Goal: Task Accomplishment & Management: Complete application form

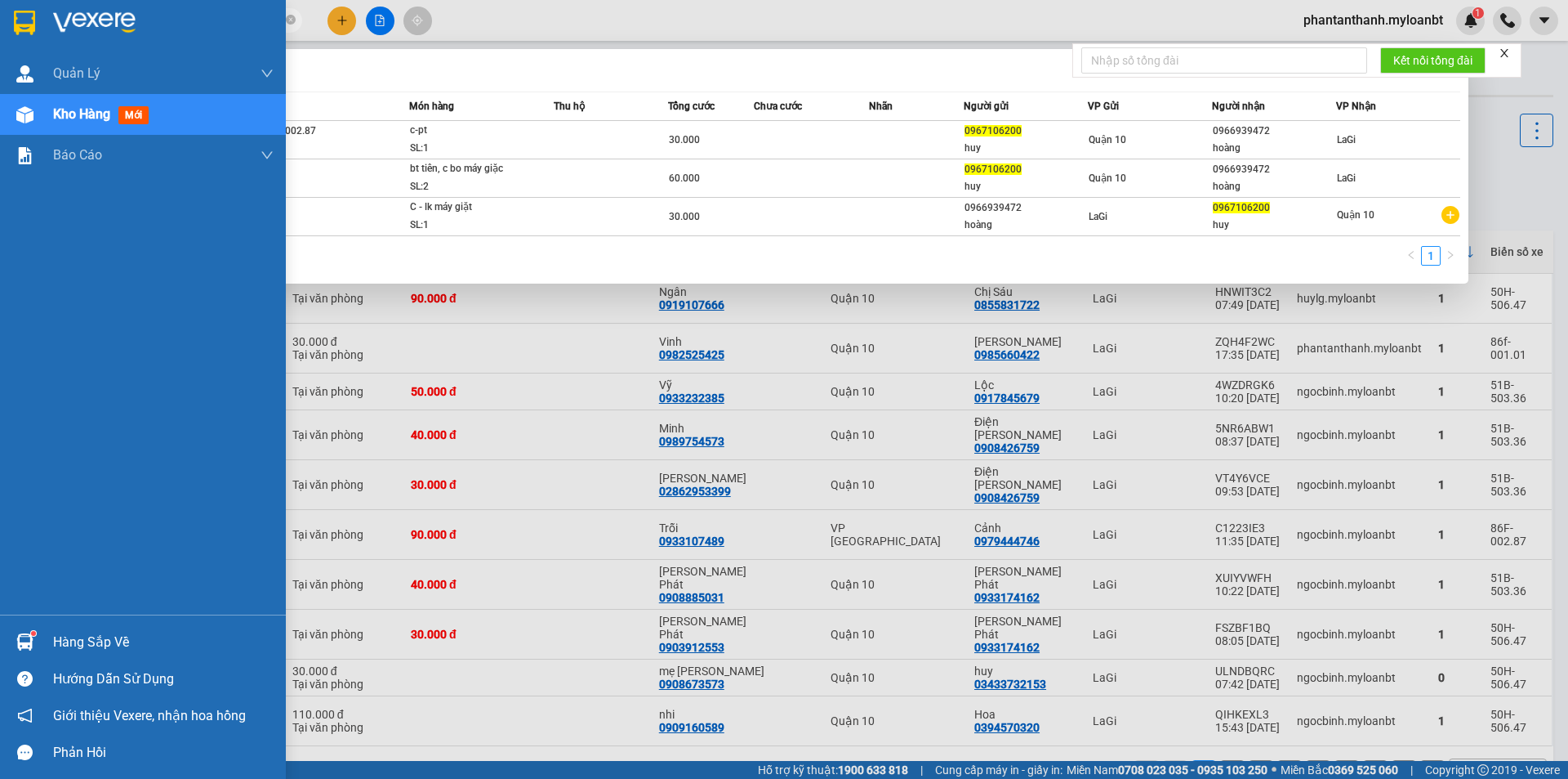
click at [10, 28] on section "Kết quả [PERSON_NAME] ( 3 ) Bộ lọc Mã ĐH Trạng thái Món hàng Thu hộ Tổng [PERSO…" at bounding box center [784, 390] width 1568 height 779
type input "0344"
click at [23, 42] on div at bounding box center [143, 26] width 286 height 53
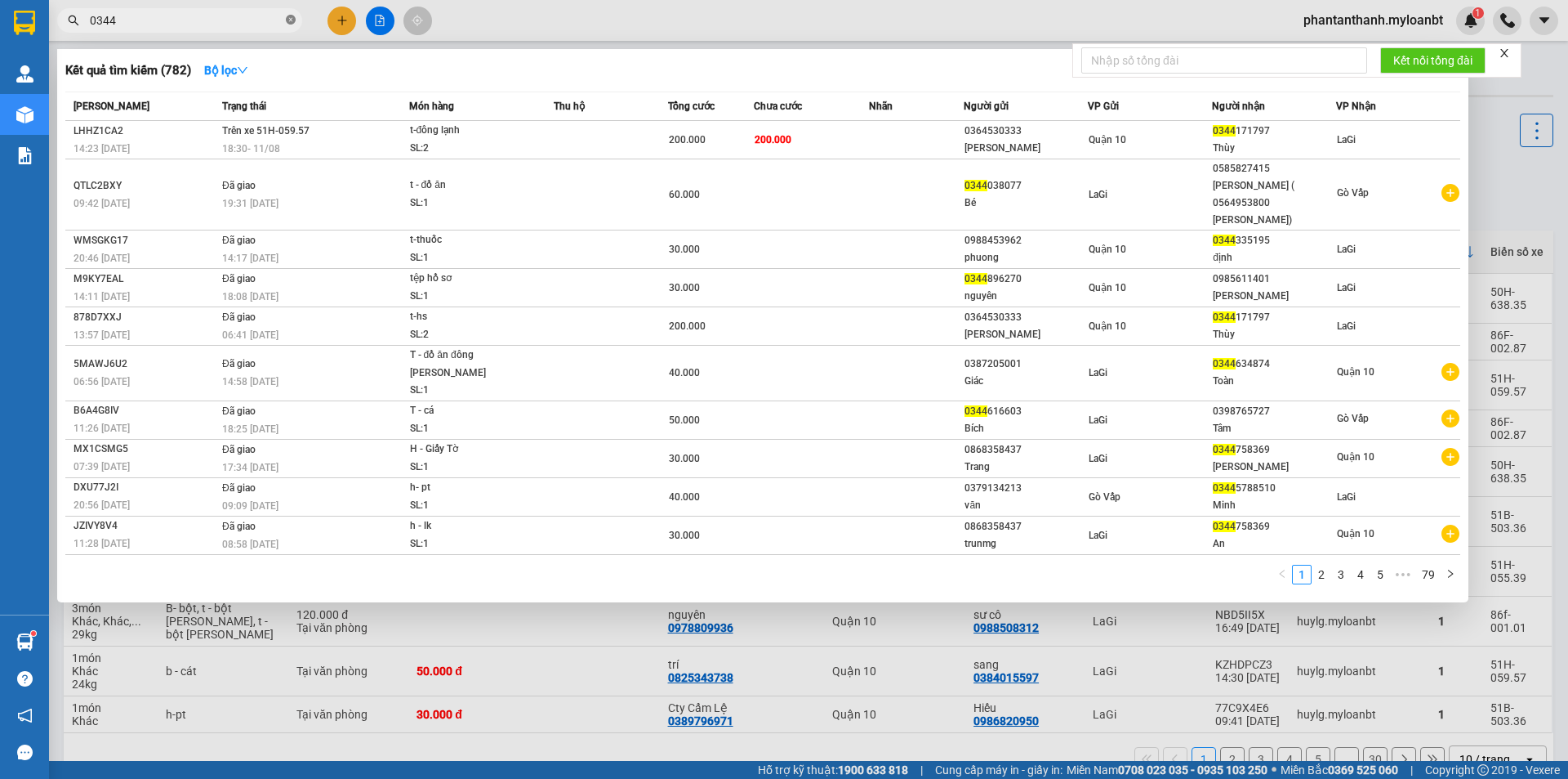
click at [289, 19] on icon "close-circle" at bounding box center [290, 19] width 10 height 10
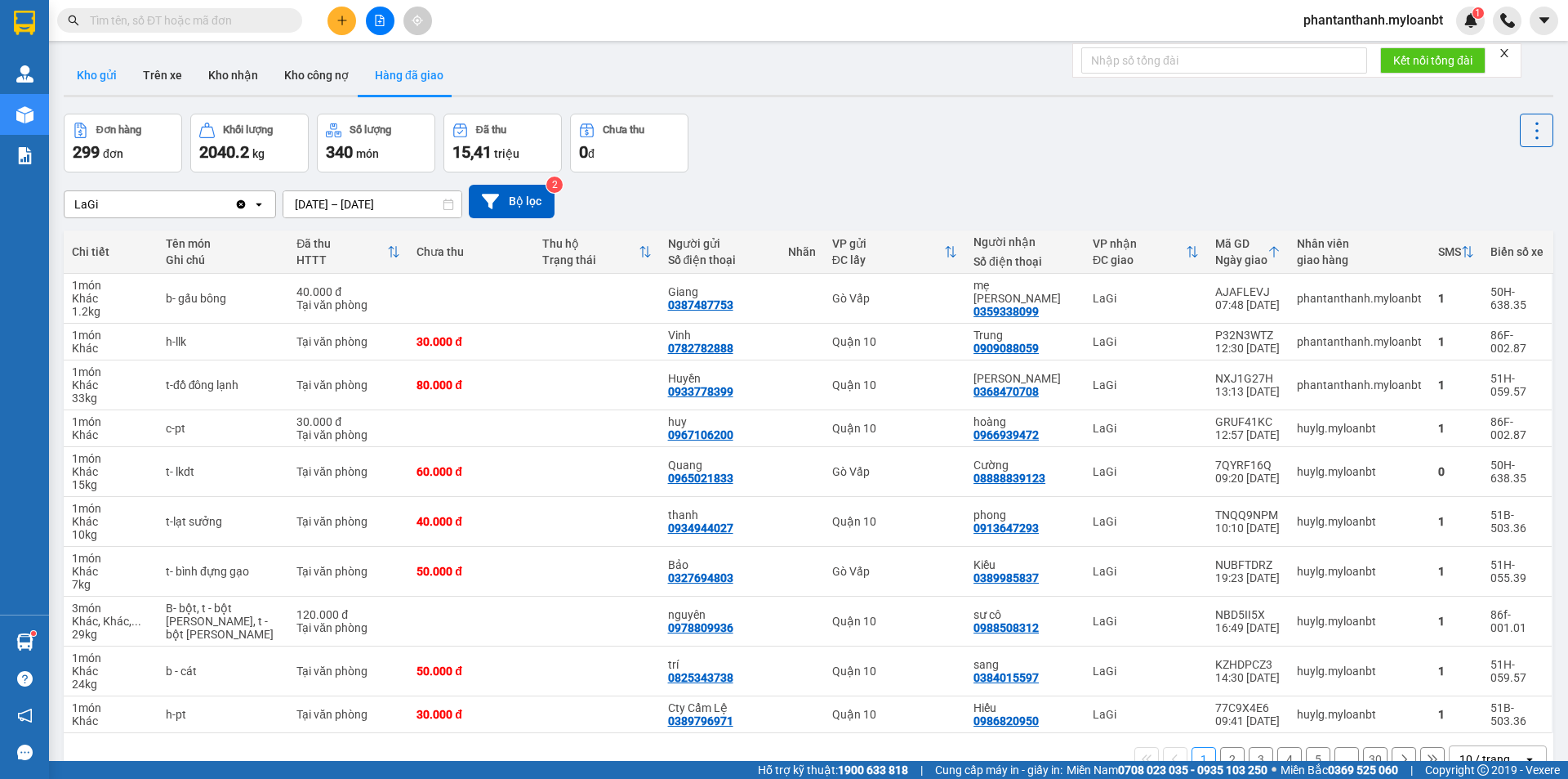
click at [77, 76] on button "Kho gửi" at bounding box center [97, 74] width 66 height 39
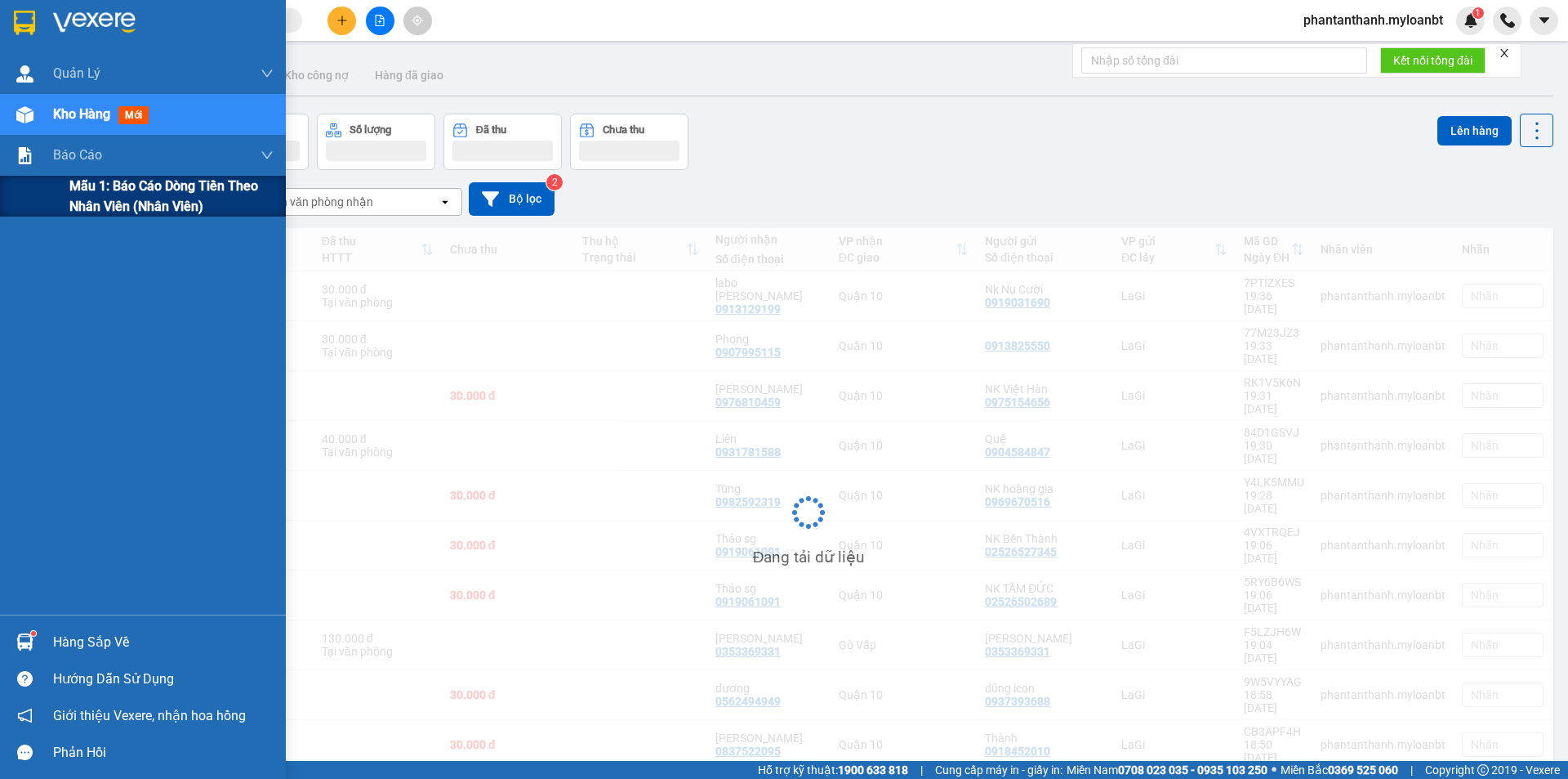
click at [60, 187] on div "Mẫu 1: Báo cáo dòng tiền theo nhân viên (Nhân viên)" at bounding box center [143, 196] width 286 height 41
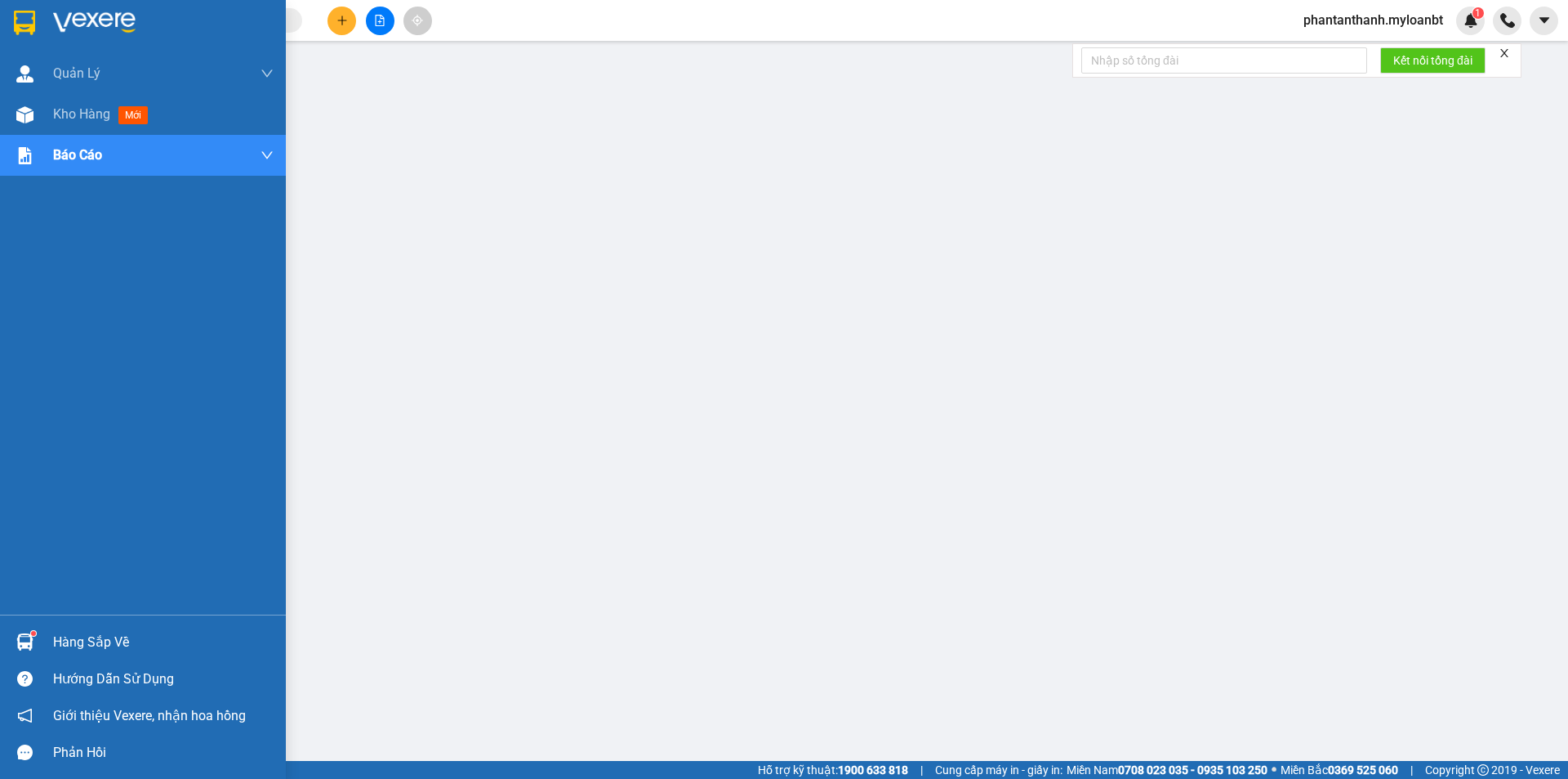
click at [35, 651] on div at bounding box center [24, 642] width 29 height 29
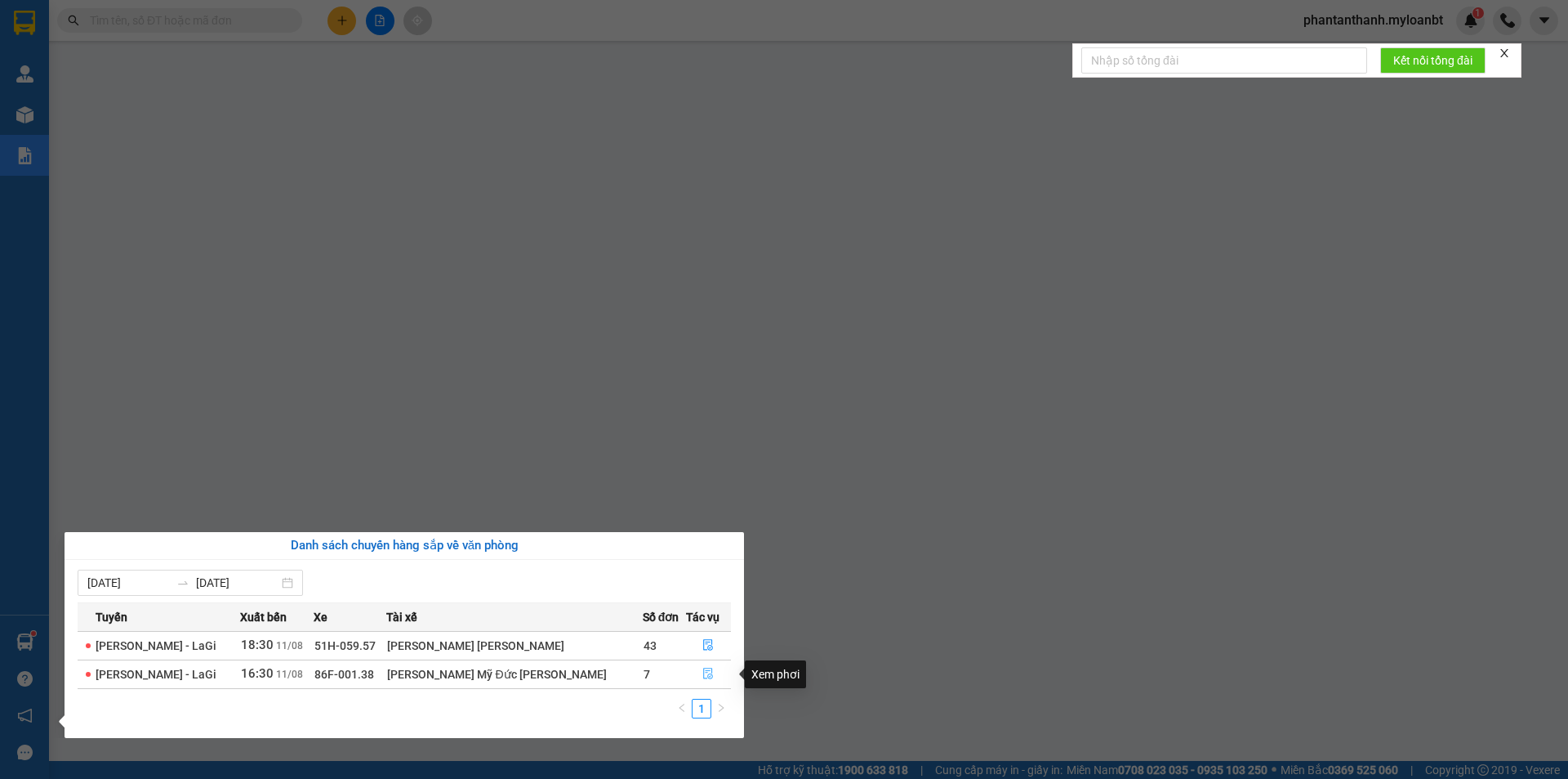
click at [704, 677] on icon "file-done" at bounding box center [709, 674] width 10 height 11
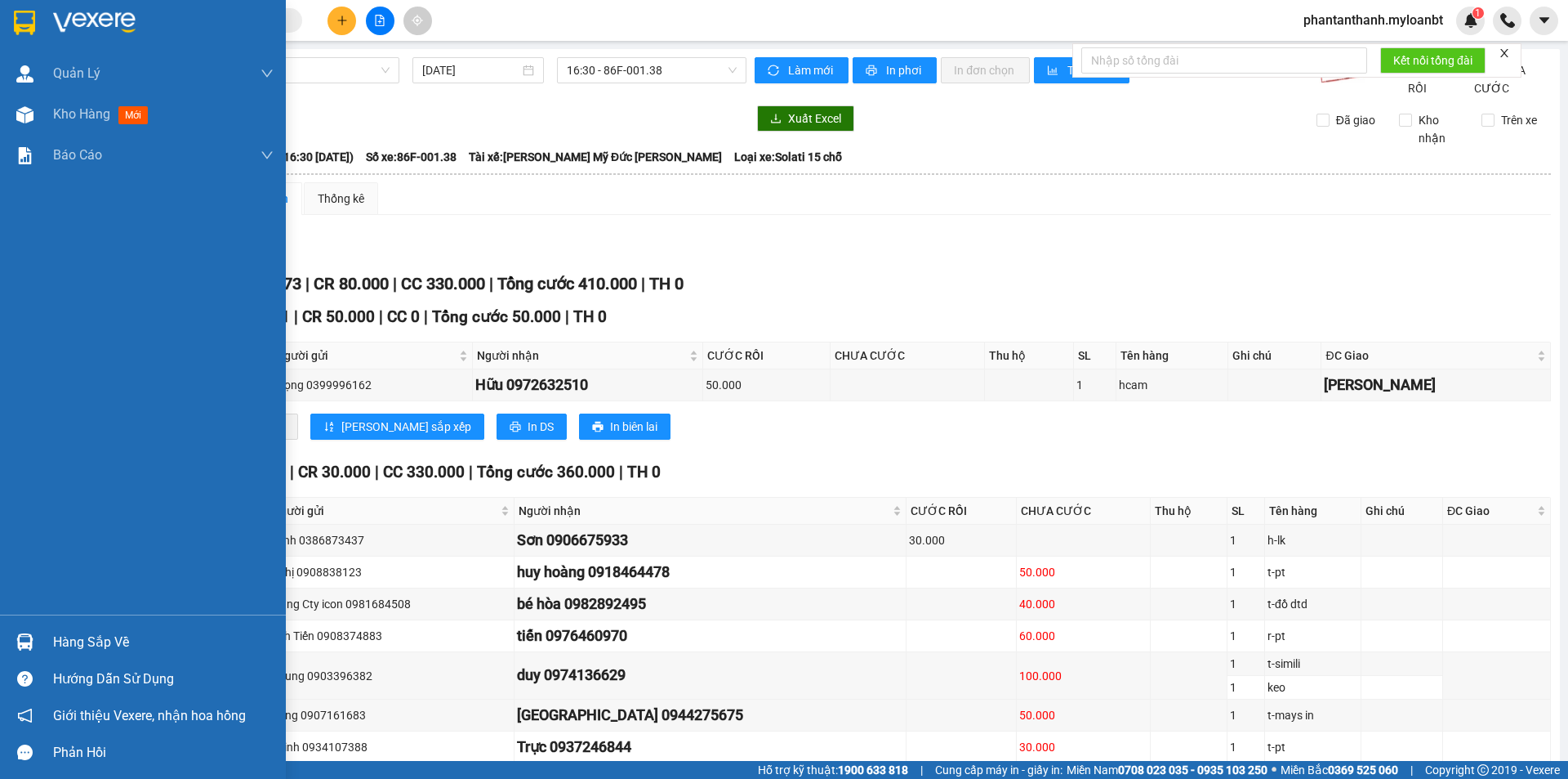
drag, startPoint x: 34, startPoint y: 635, endPoint x: 61, endPoint y: 636, distance: 27.0
click at [34, 636] on div at bounding box center [24, 642] width 29 height 29
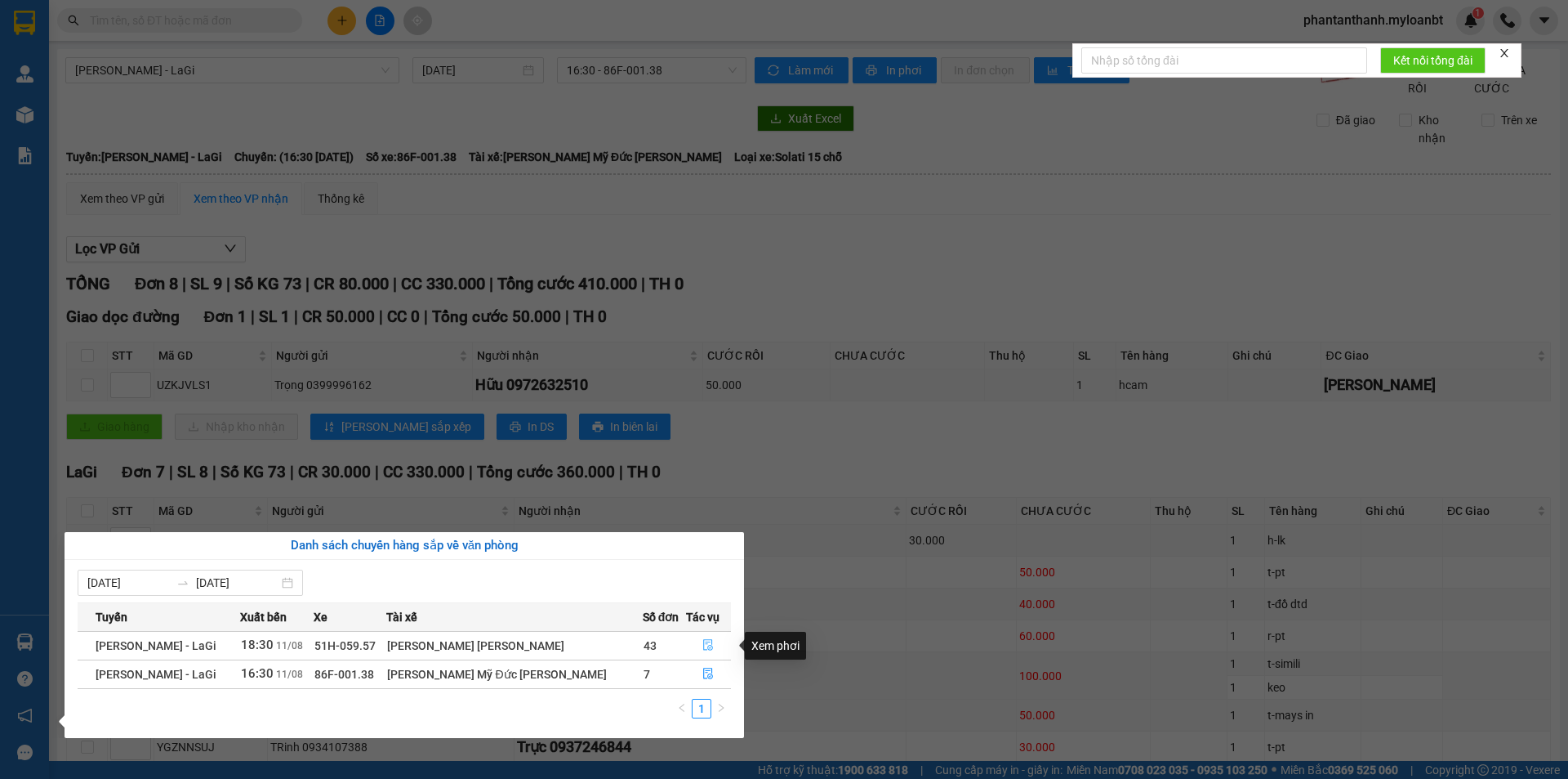
click at [709, 649] on button "button" at bounding box center [709, 646] width 44 height 26
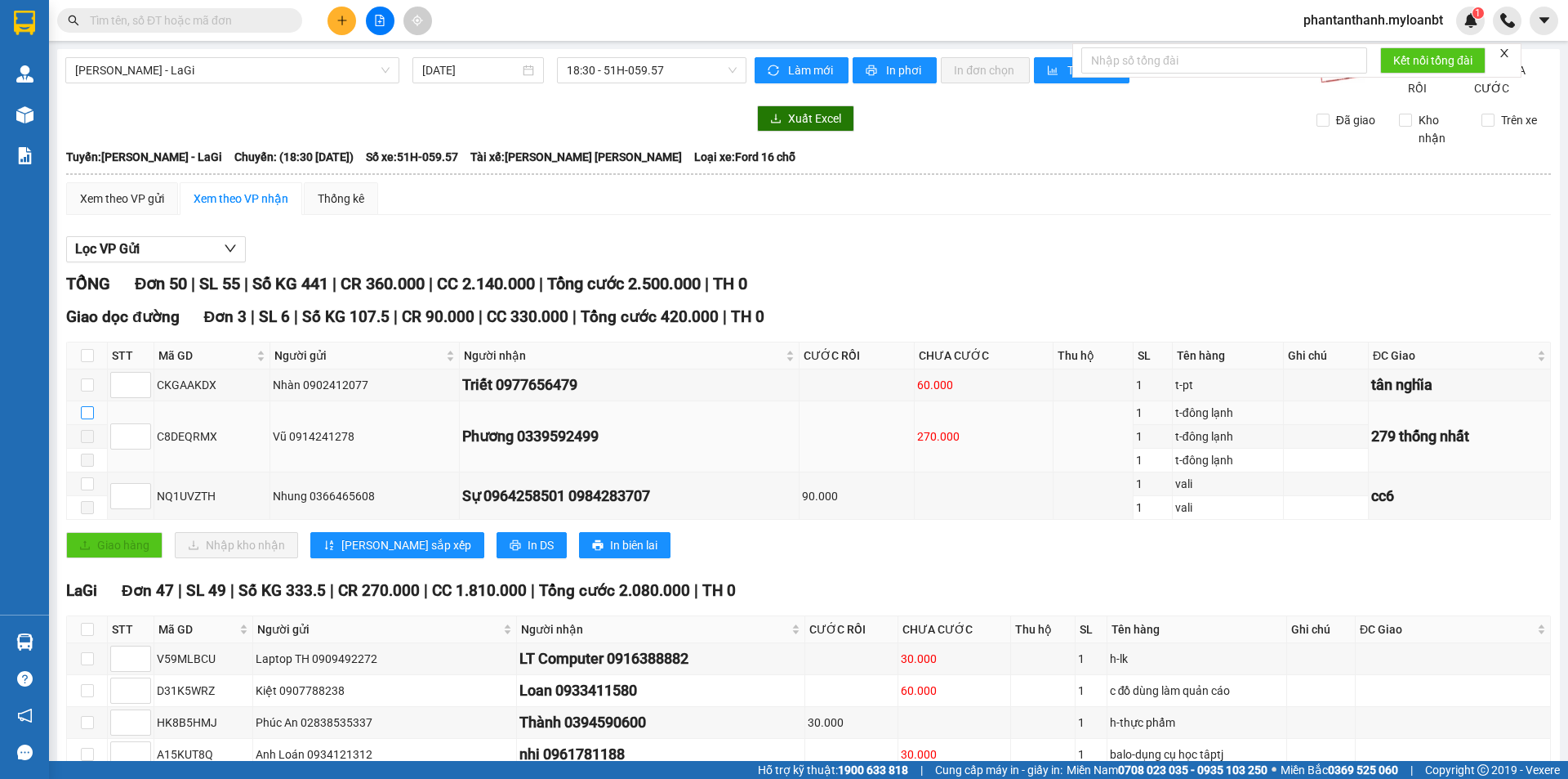
click at [86, 419] on input "checkbox" at bounding box center [87, 412] width 13 height 13
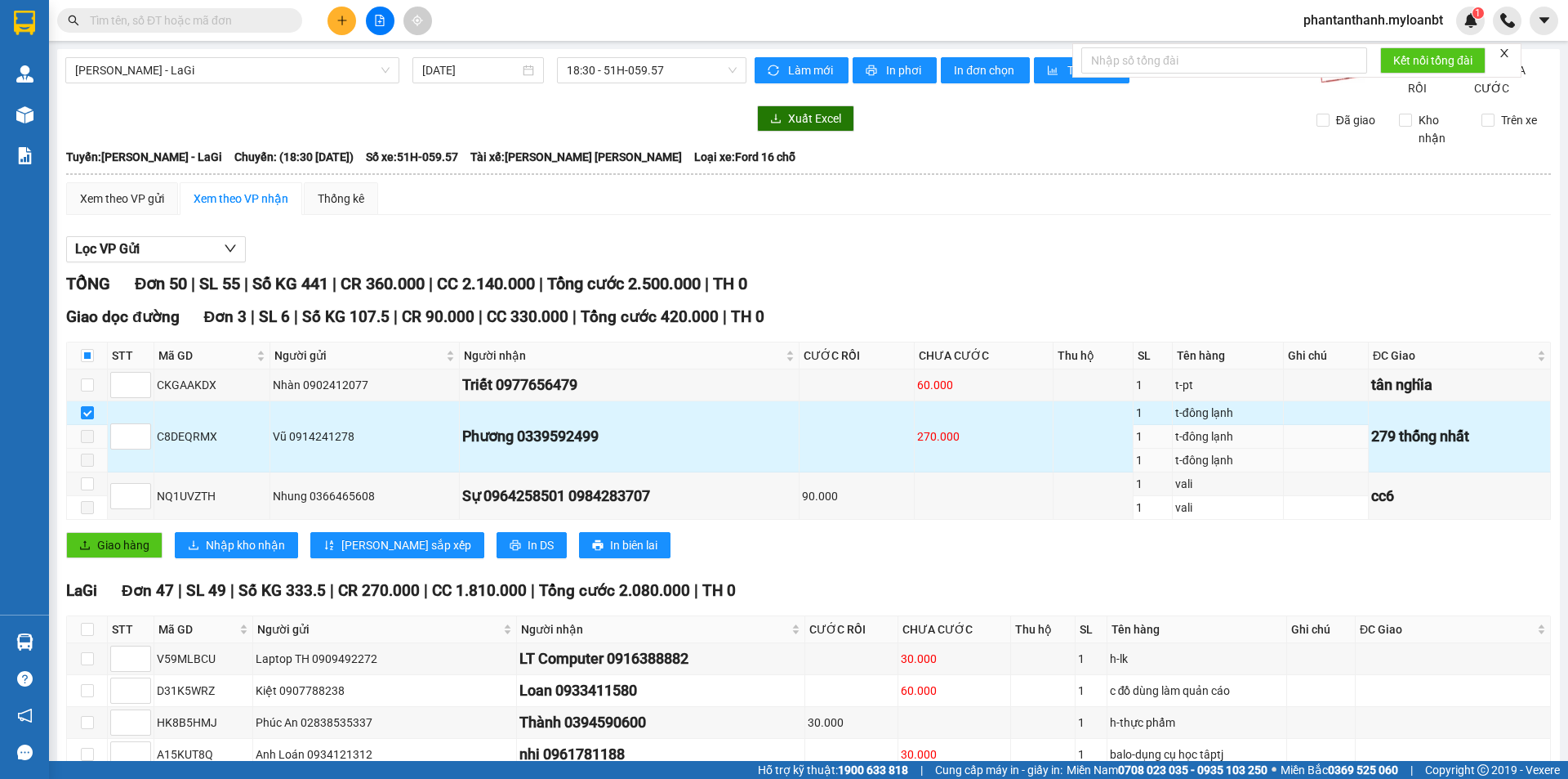
drag, startPoint x: 766, startPoint y: 462, endPoint x: 442, endPoint y: 458, distance: 324.0
click at [760, 448] on div "Phương 0339592499" at bounding box center [629, 436] width 334 height 23
click at [84, 422] on label at bounding box center [87, 412] width 13 height 18
click at [84, 419] on input "checkbox" at bounding box center [87, 412] width 13 height 13
checkbox input "false"
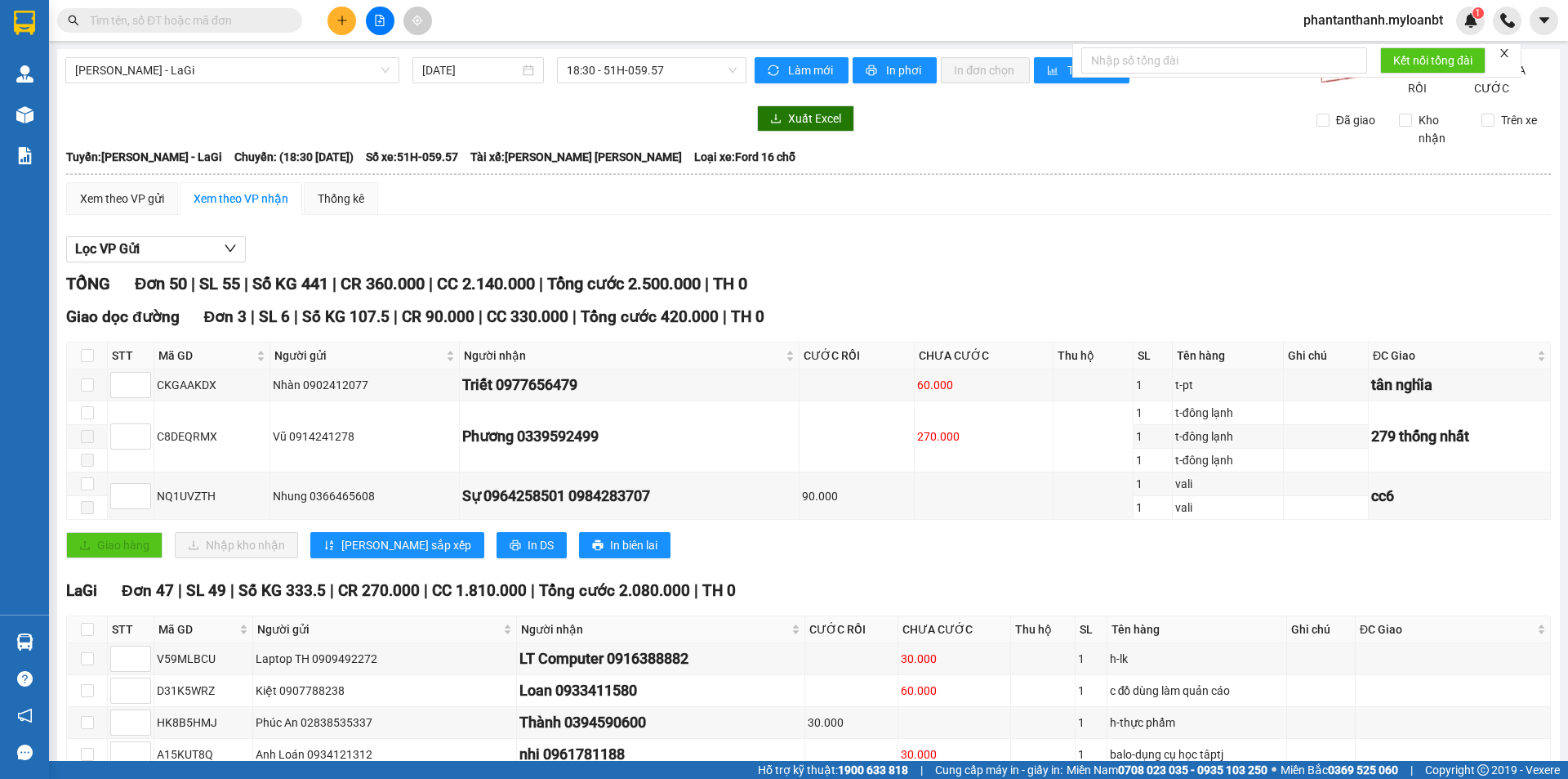
click at [904, 263] on div "Lọc VP Gửi" at bounding box center [808, 249] width 1485 height 27
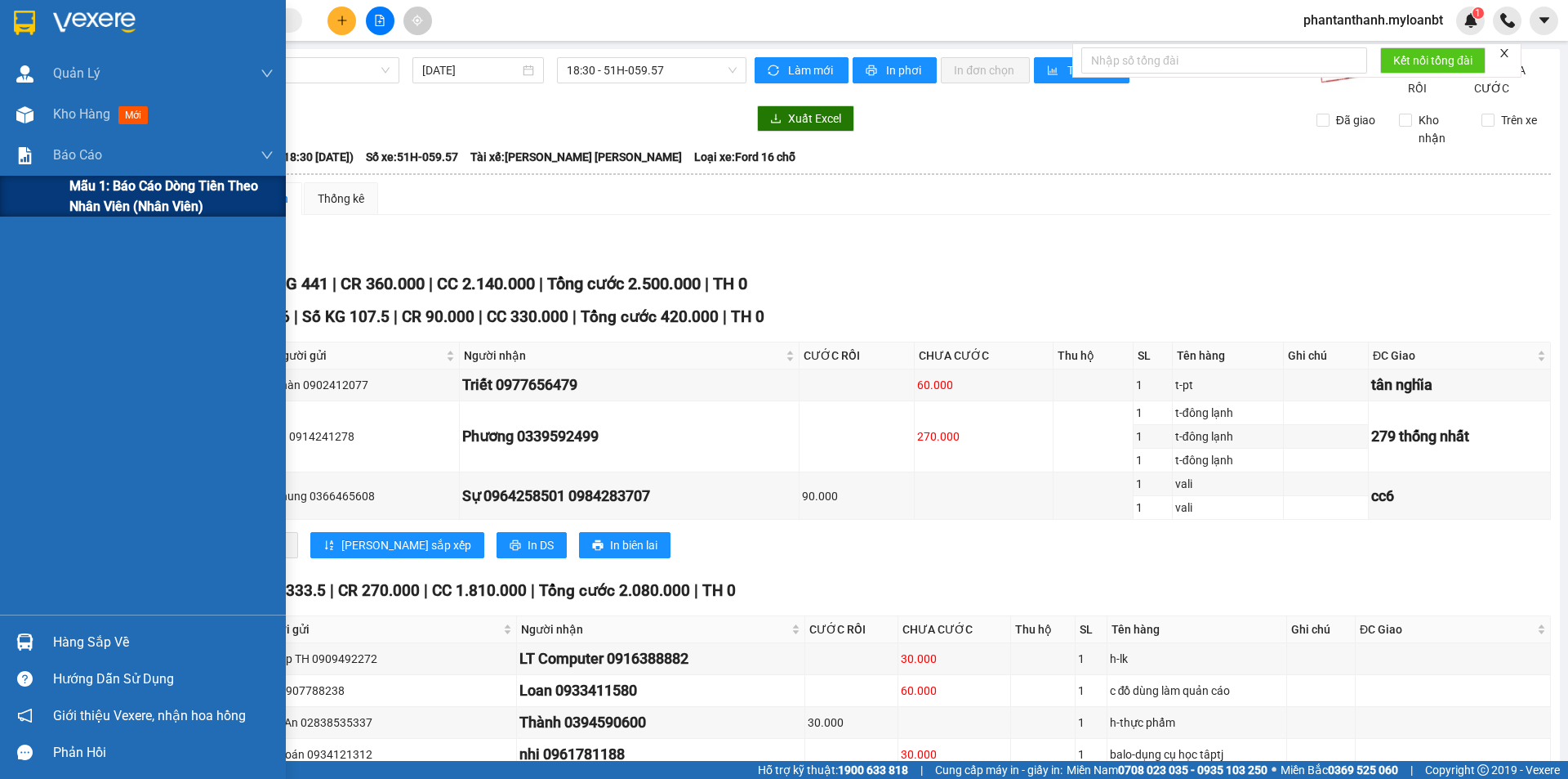
click at [101, 200] on span "Mẫu 1: Báo cáo dòng tiền theo nhân viên (Nhân viên)" at bounding box center [171, 196] width 204 height 41
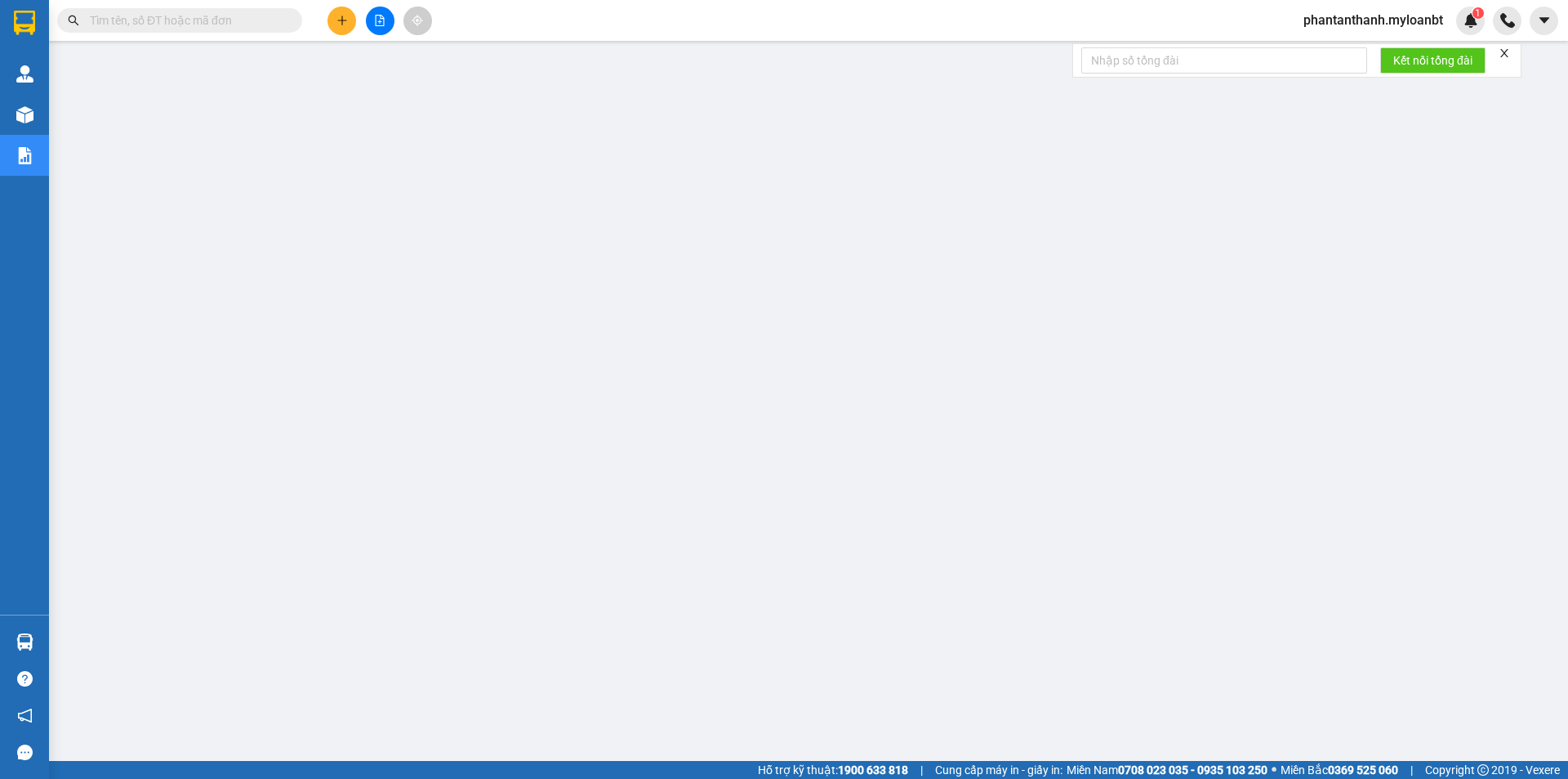
click at [236, 21] on input "text" at bounding box center [186, 20] width 192 height 18
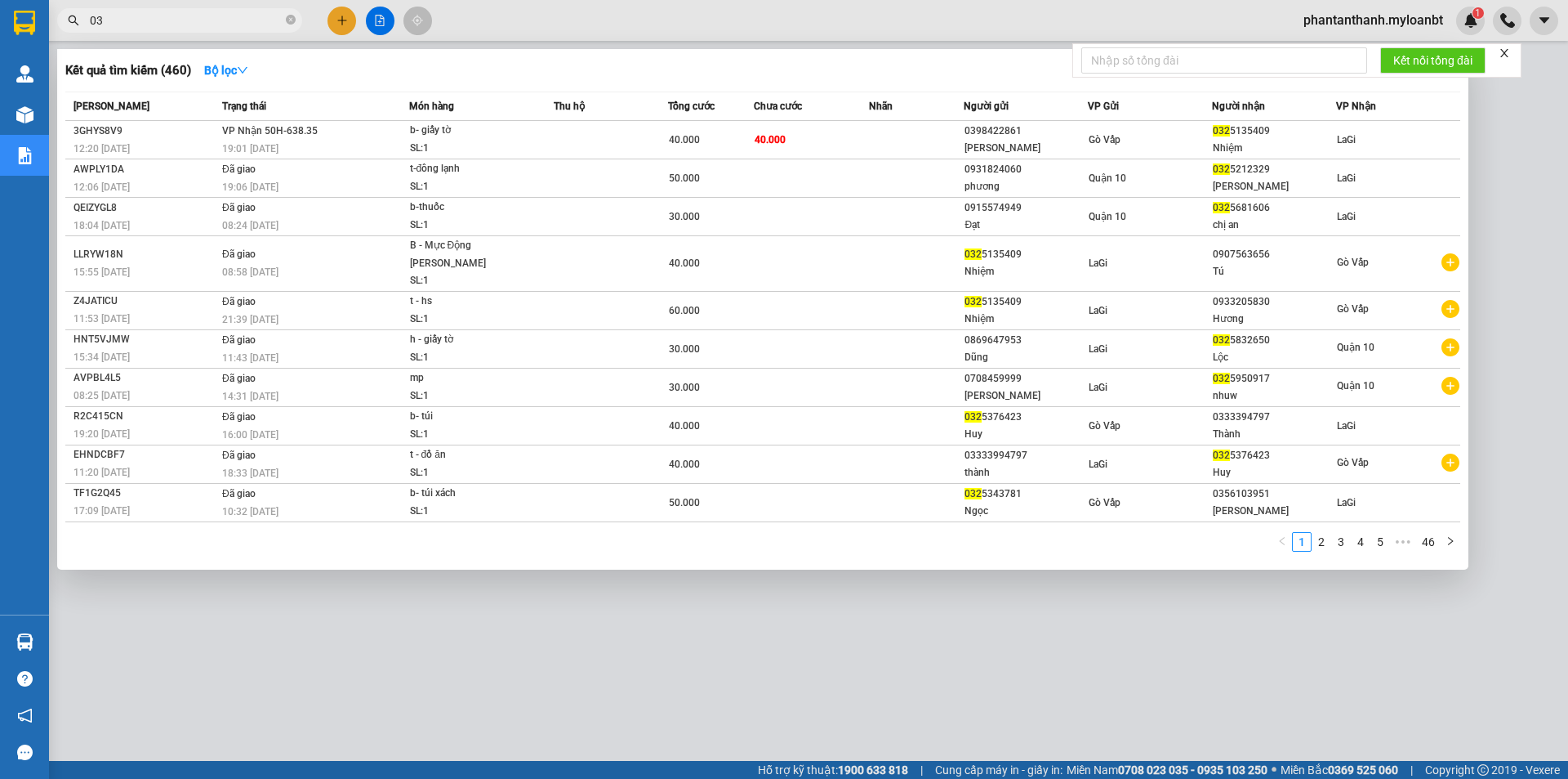
type input "0"
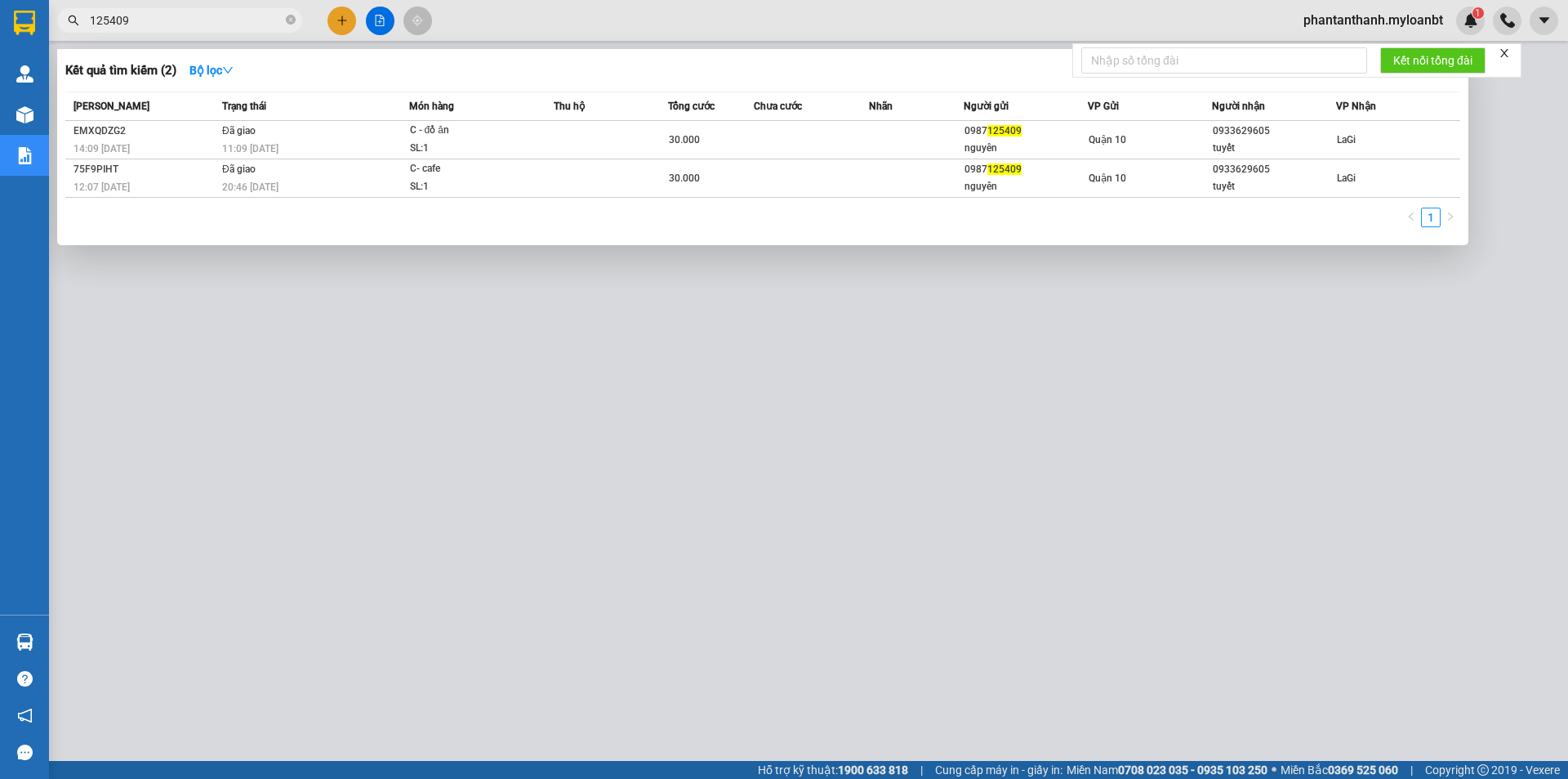
click at [97, 20] on input "125409" at bounding box center [186, 20] width 192 height 18
click at [98, 20] on input "125409" at bounding box center [186, 20] width 192 height 18
click at [103, 18] on input "125409" at bounding box center [186, 20] width 192 height 18
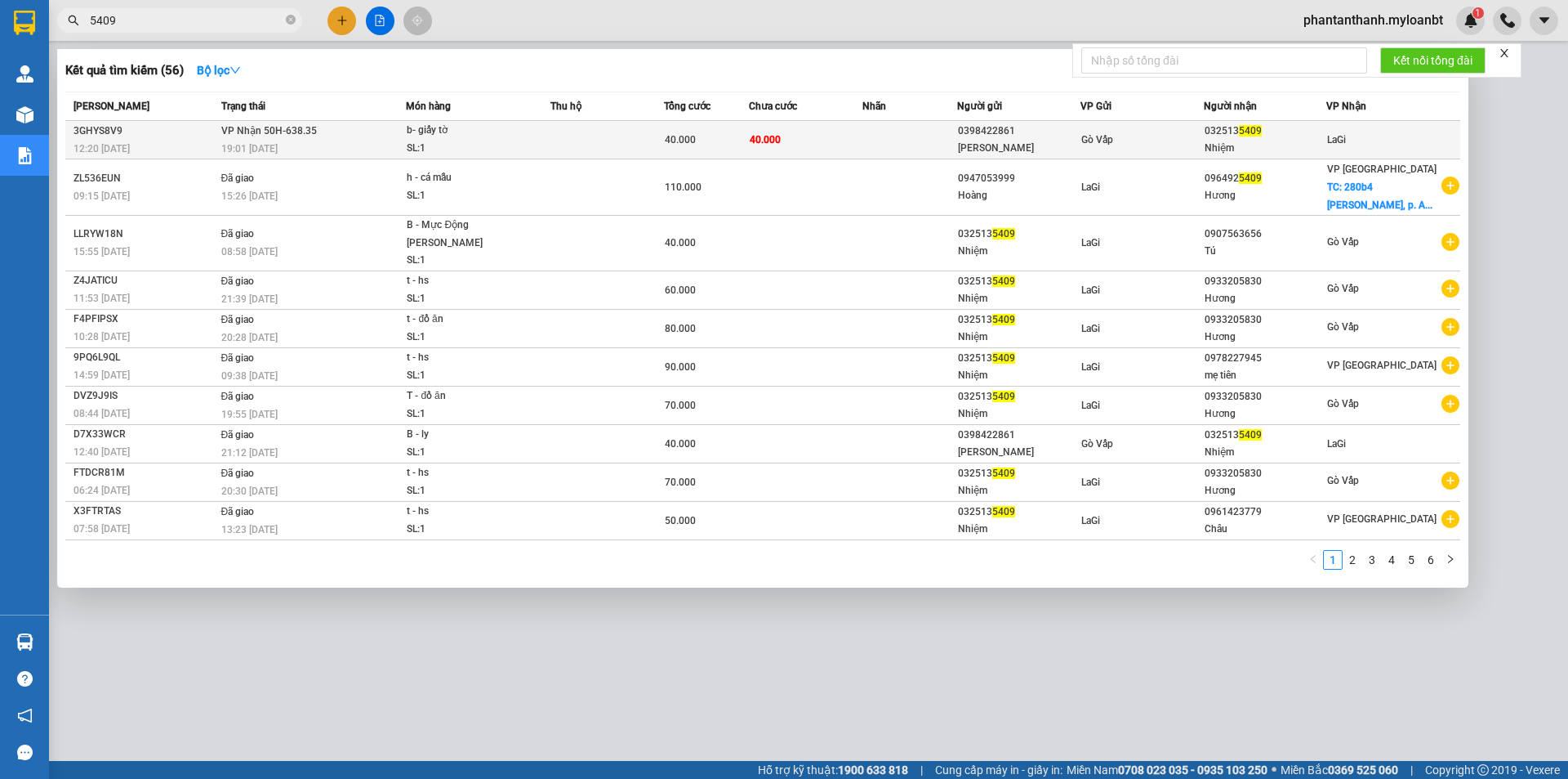
type input "5409"
click at [881, 130] on td at bounding box center [910, 140] width 94 height 39
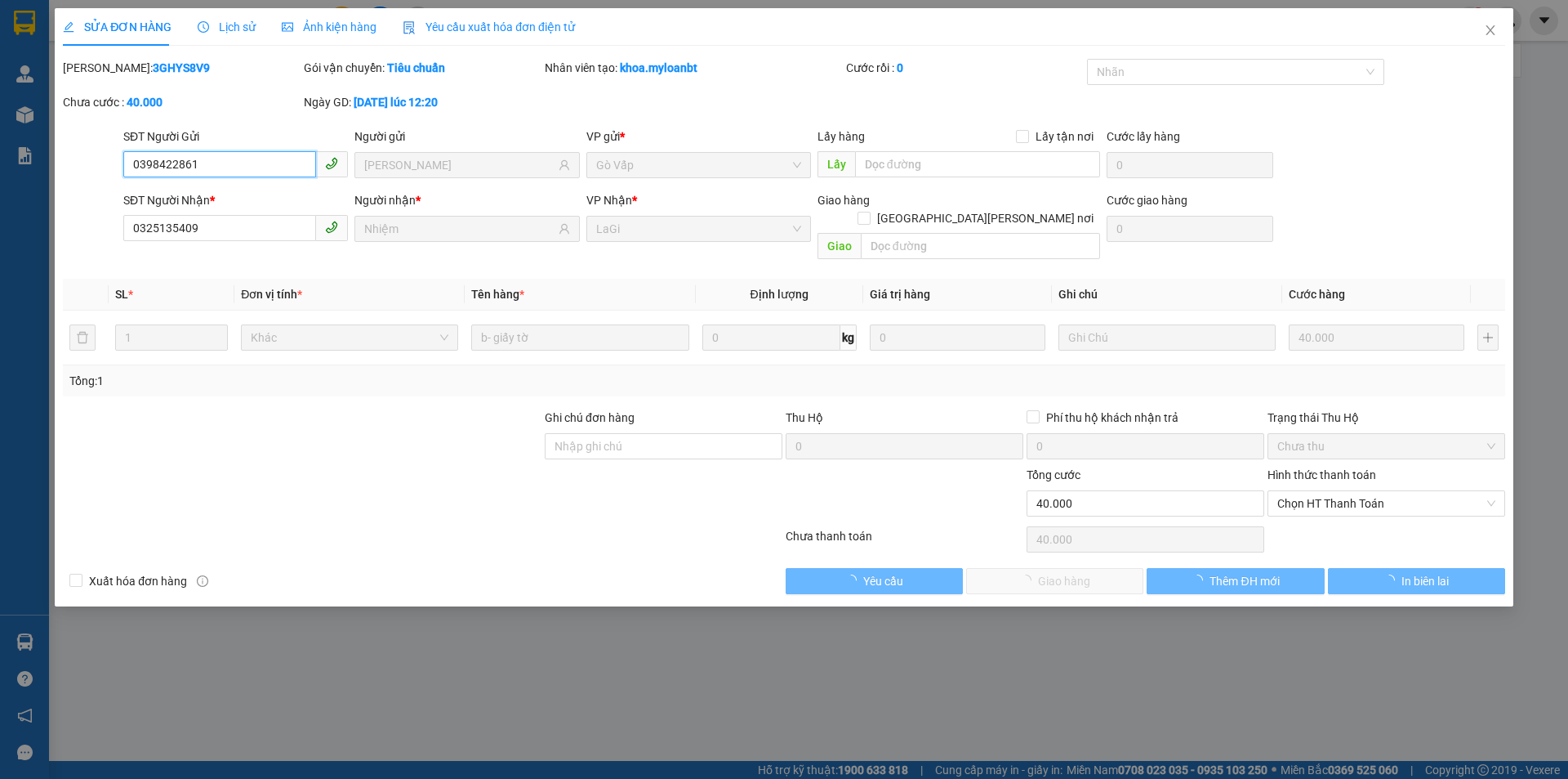
type input "0398422861"
type input "[PERSON_NAME]"
type input "0325135409"
type input "Nhiệm"
type input "40.000"
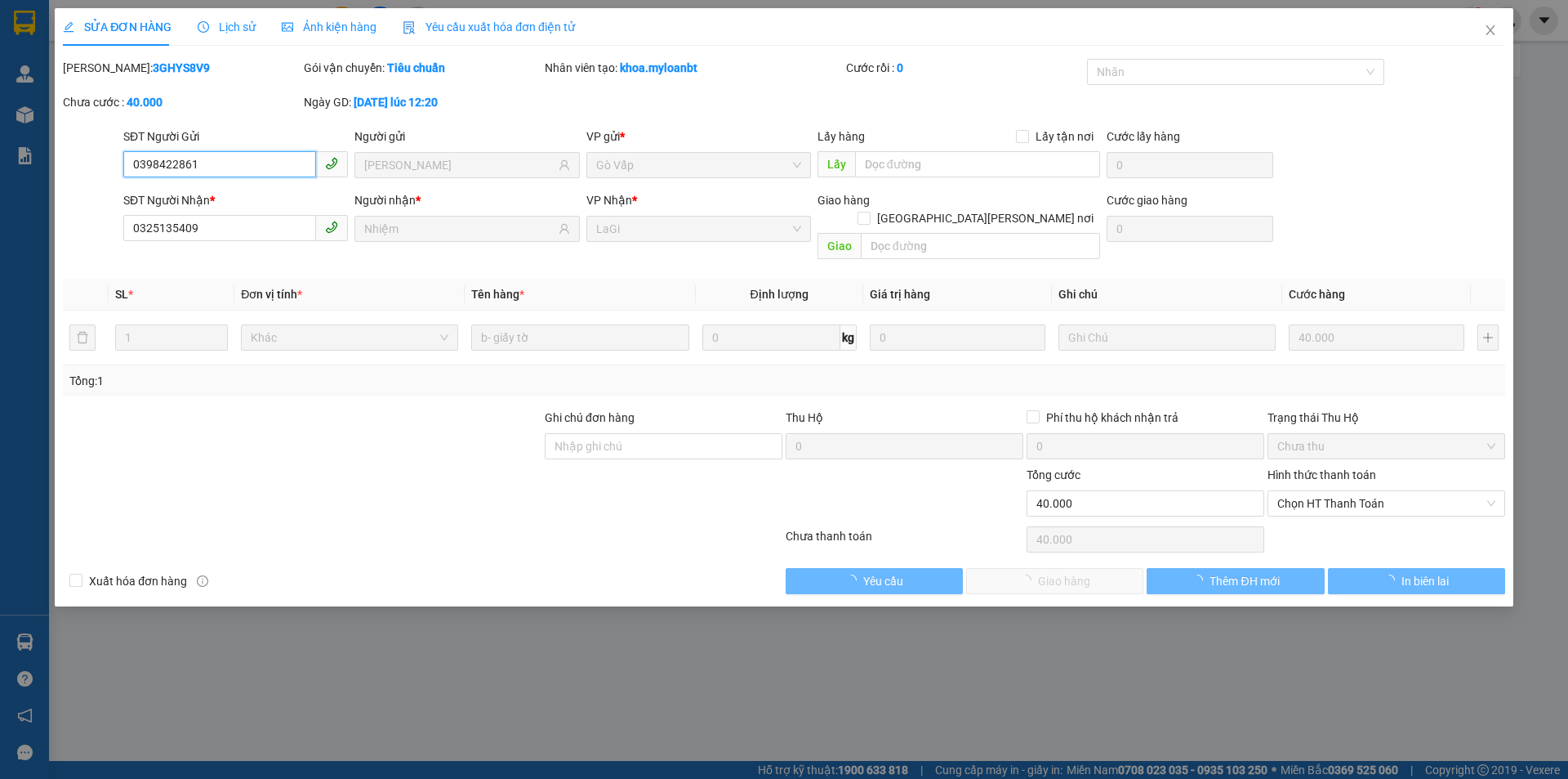
click at [1346, 491] on span "Chọn HT Thanh Toán" at bounding box center [1386, 503] width 218 height 25
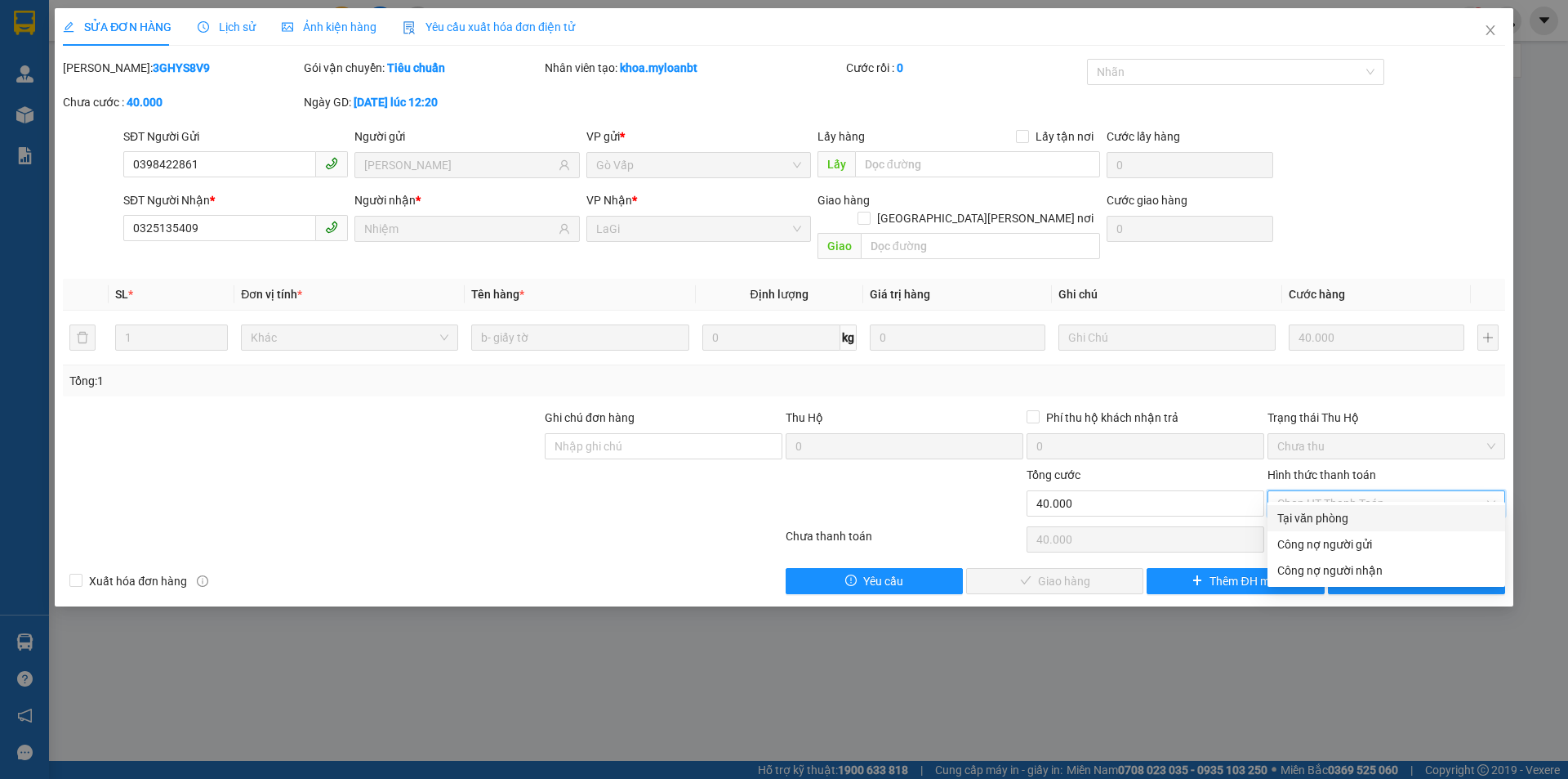
click at [1334, 510] on div "Tại văn phòng" at bounding box center [1386, 518] width 218 height 18
type input "0"
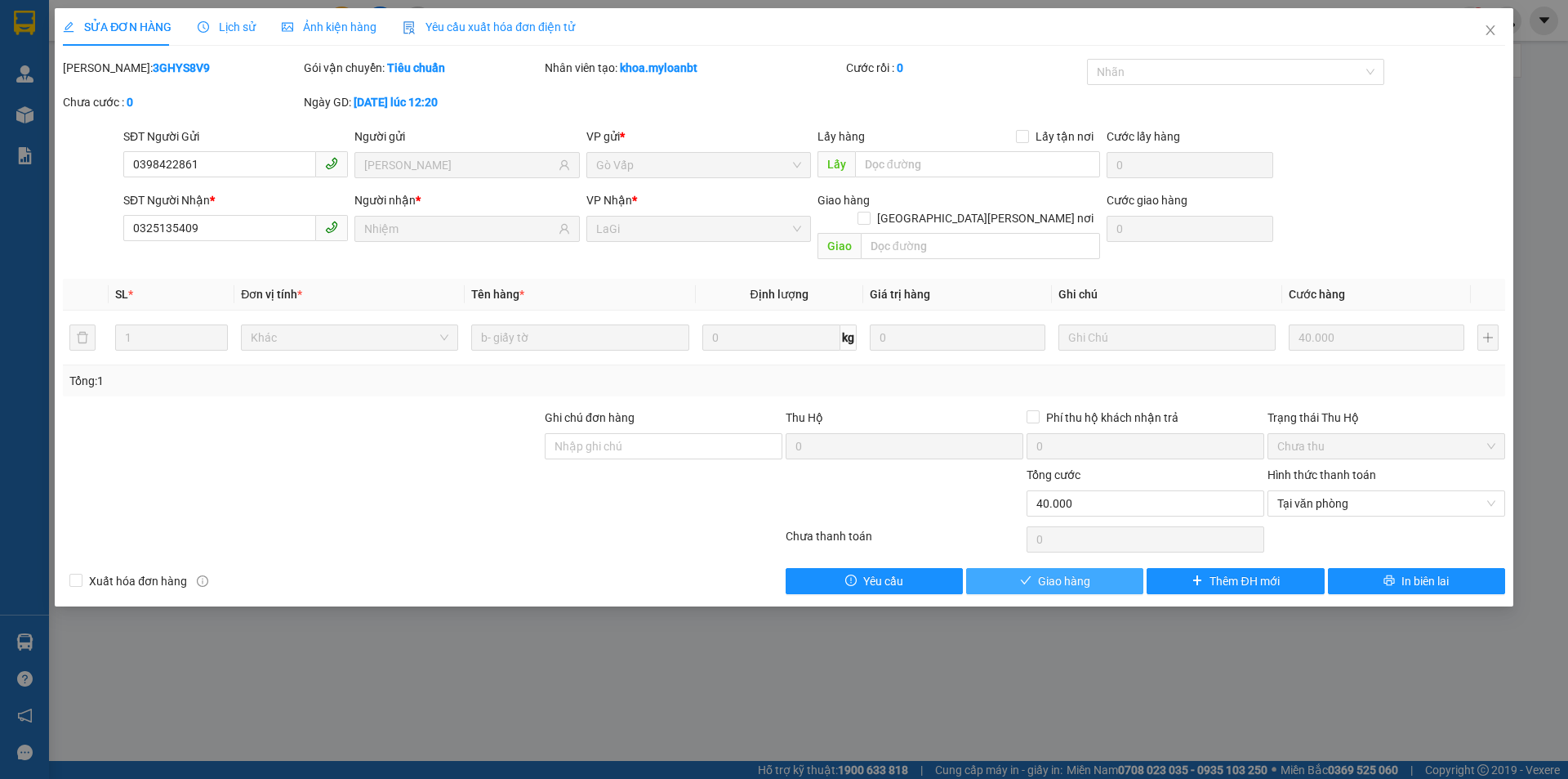
click at [1062, 572] on span "Giao hàng" at bounding box center [1065, 580] width 52 height 18
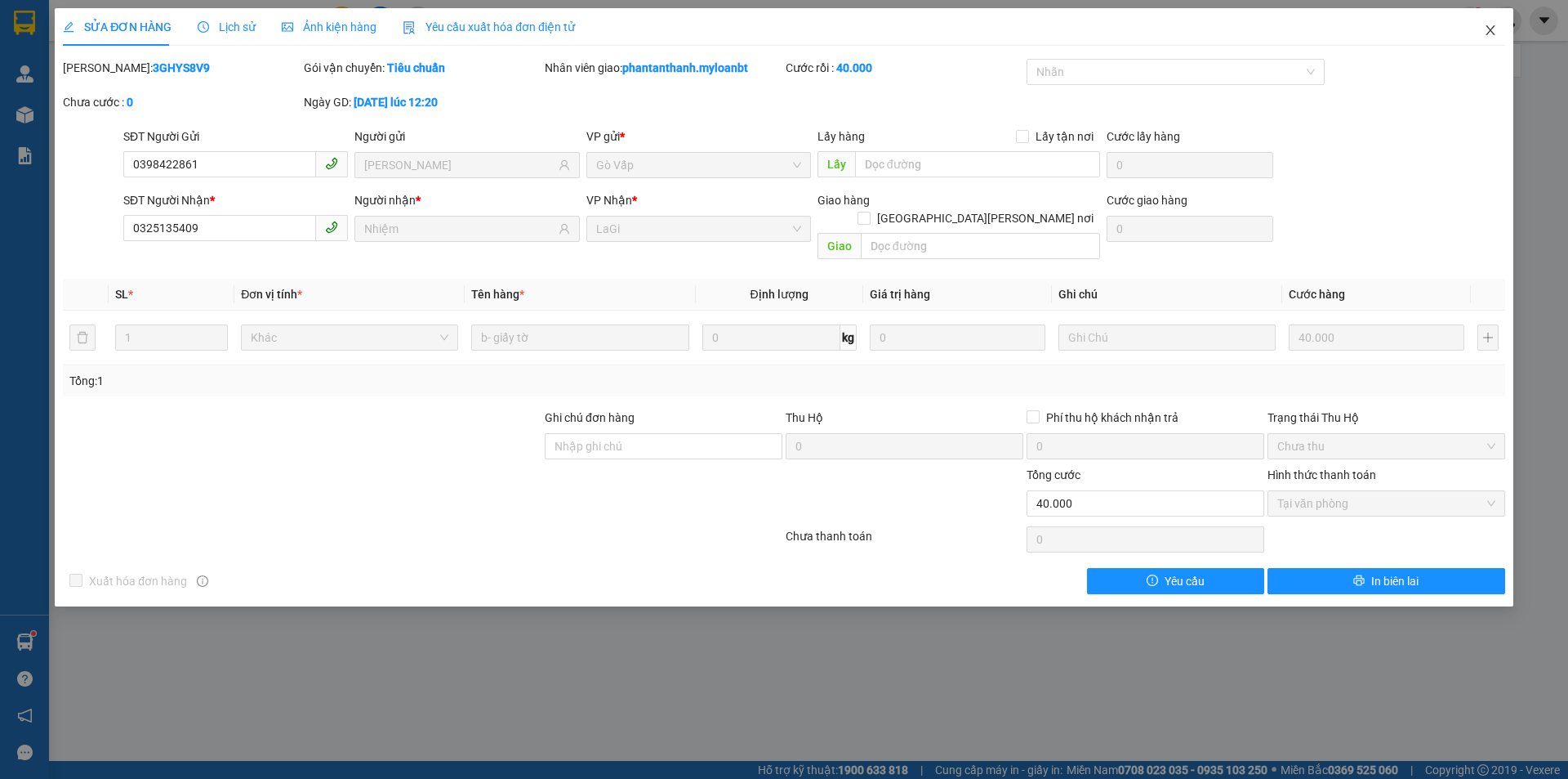
click at [1488, 23] on span "Close" at bounding box center [1491, 31] width 46 height 46
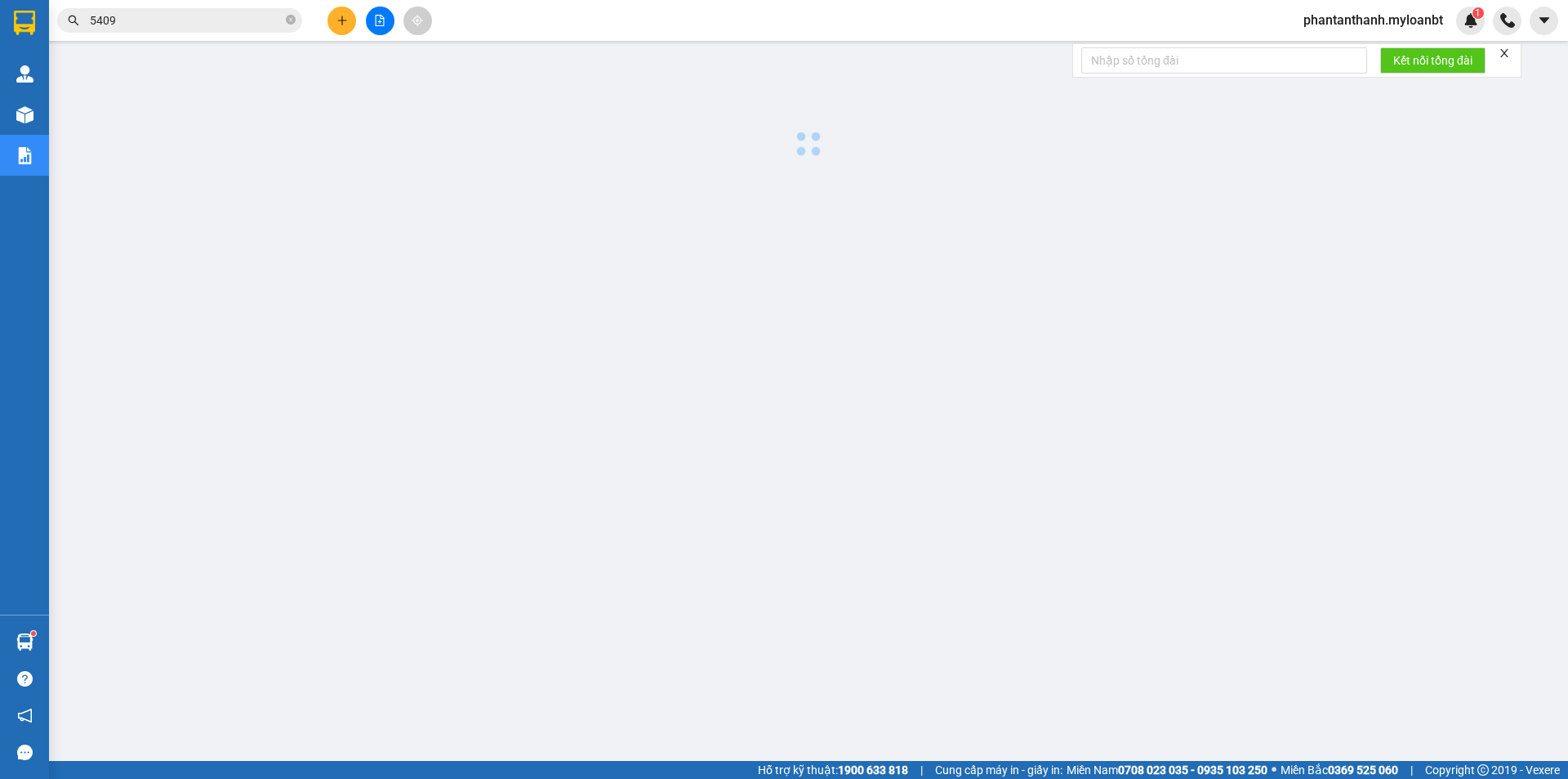
click at [249, 28] on input "5409" at bounding box center [186, 20] width 192 height 18
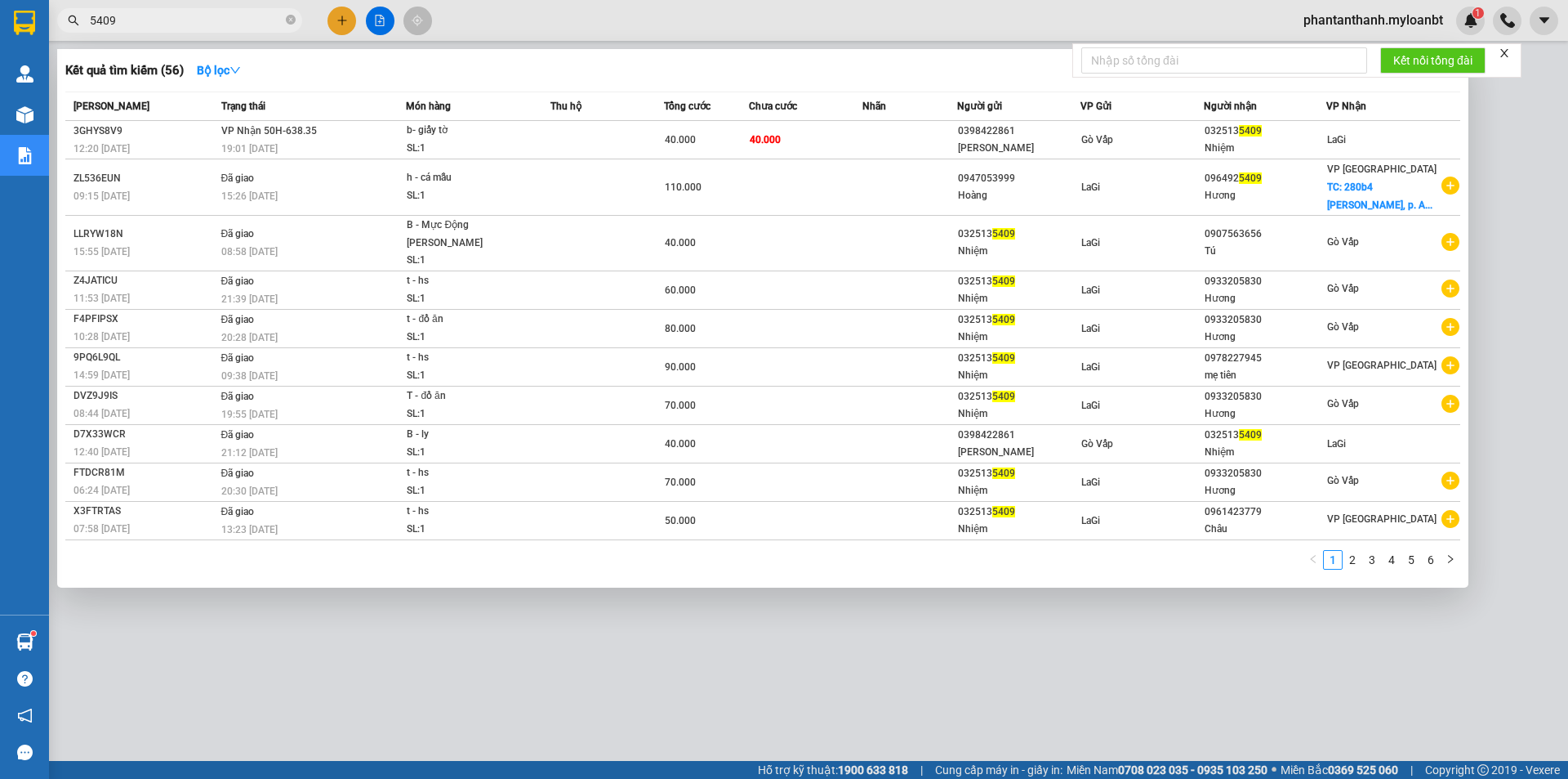
click at [249, 28] on input "5409" at bounding box center [186, 20] width 192 height 18
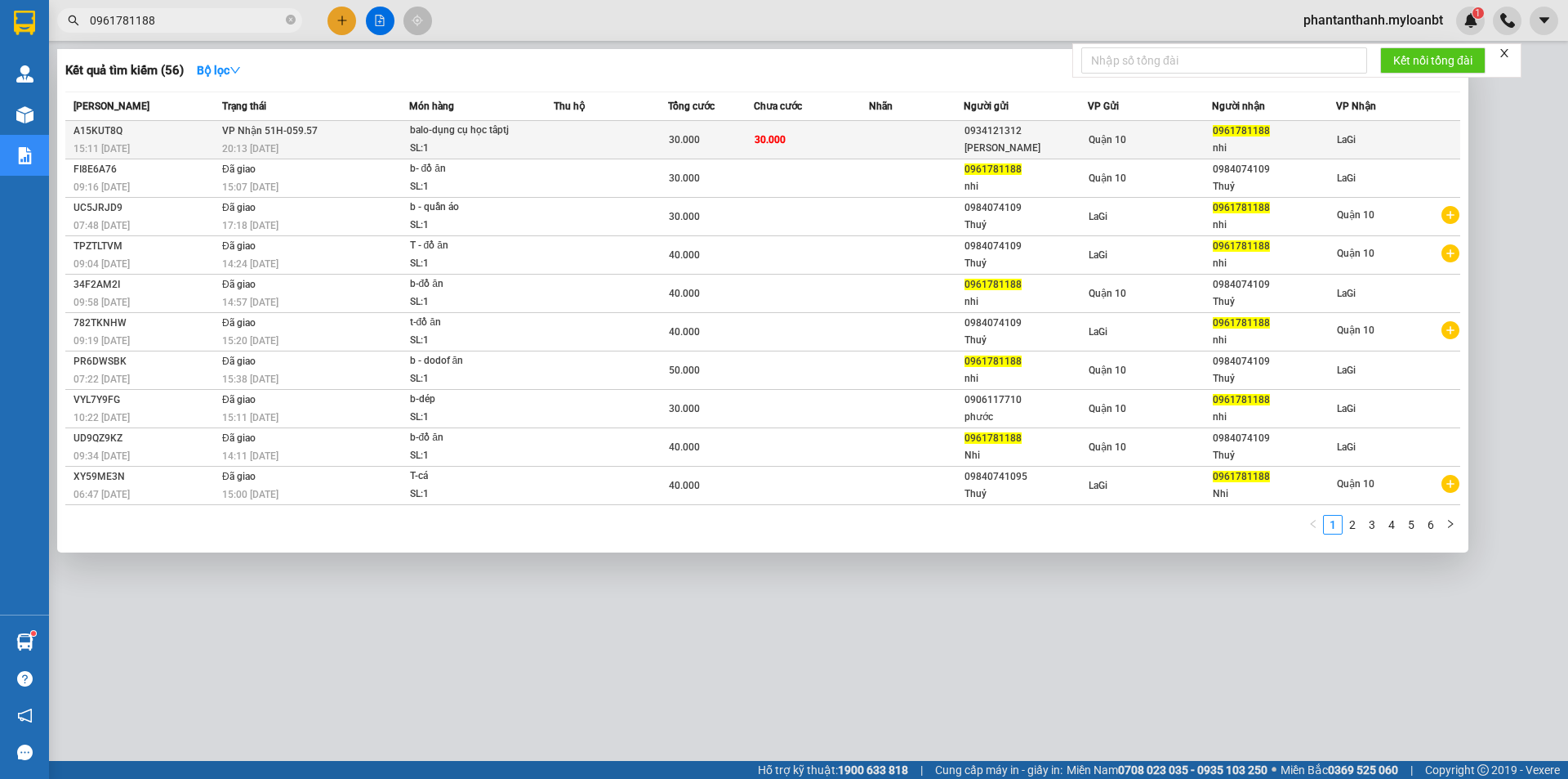
type input "0961781188"
click at [416, 148] on div "SL: 1" at bounding box center [472, 149] width 122 height 18
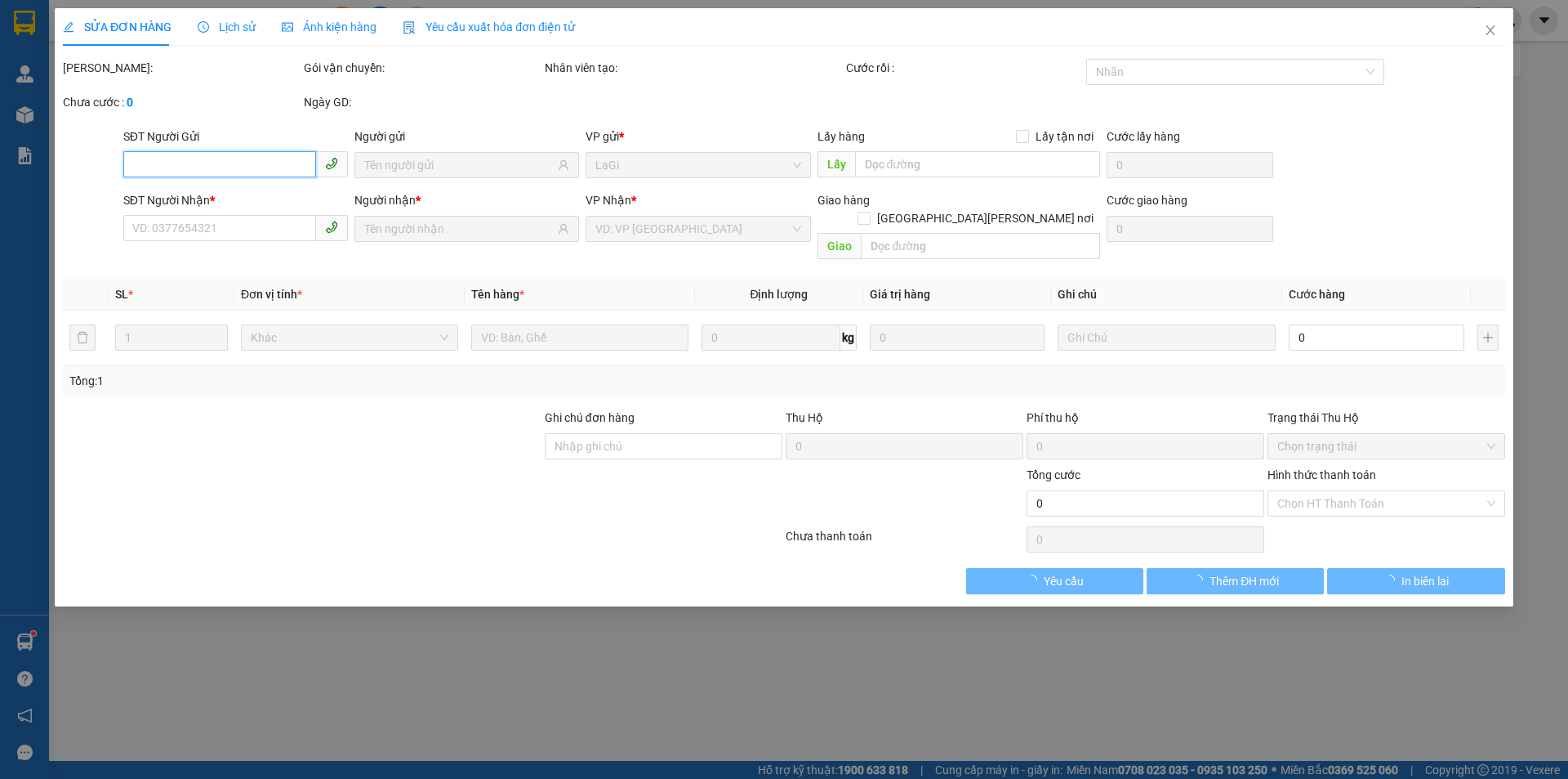
type input "0934121312"
type input "[PERSON_NAME]"
type input "0961781188"
type input "nhi"
type input "30.000"
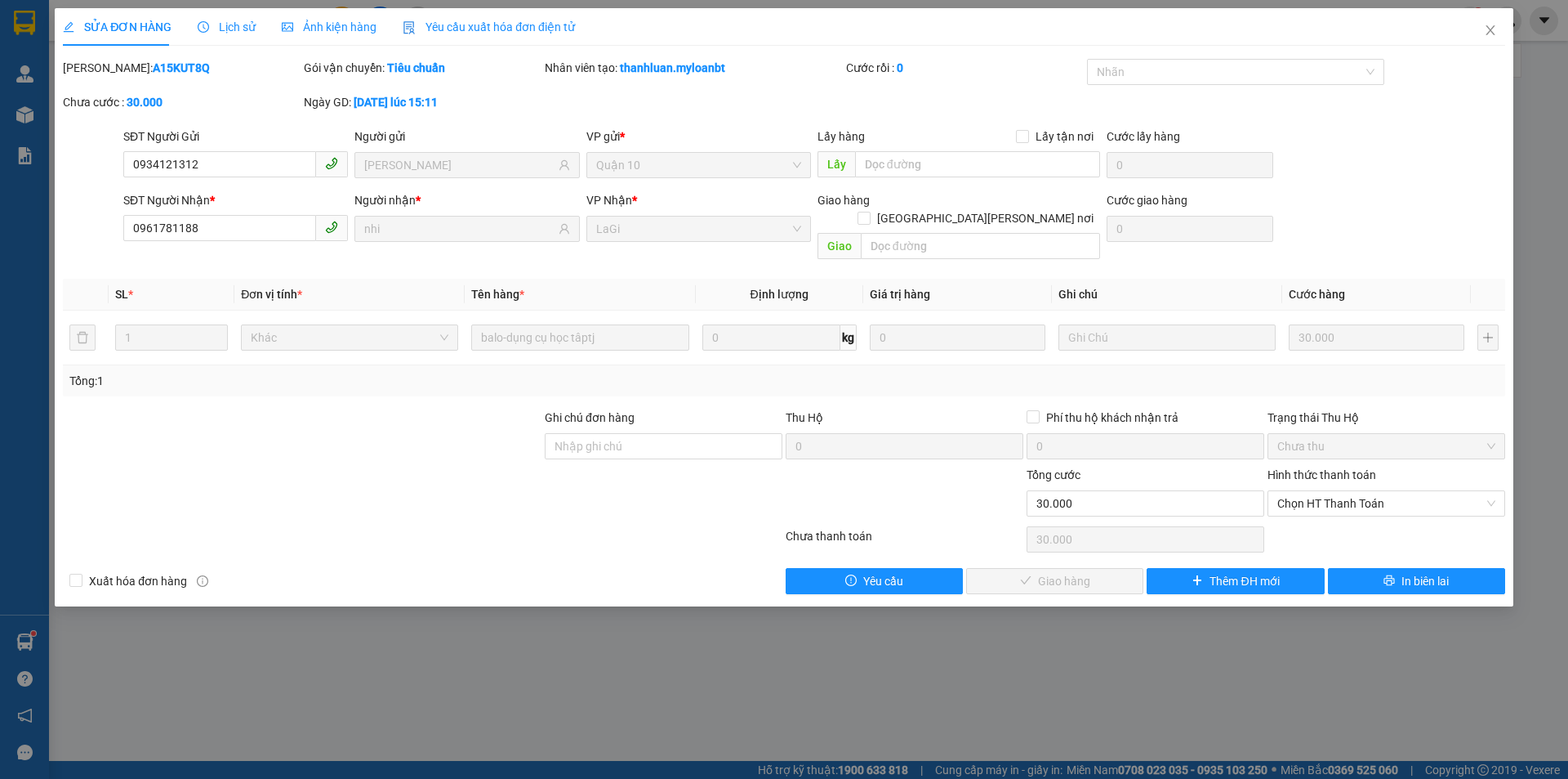
click at [1362, 503] on div "Total Paid Fee 0 Total UnPaid Fee 30.000 Cash Collection Total Fee Mã ĐH: A15KU…" at bounding box center [784, 326] width 1443 height 535
click at [1362, 501] on div "Hình thức thanh toán Chọn HT Thanh Toán" at bounding box center [1387, 494] width 238 height 57
click at [1354, 496] on span "Chọn HT Thanh Toán" at bounding box center [1386, 503] width 218 height 25
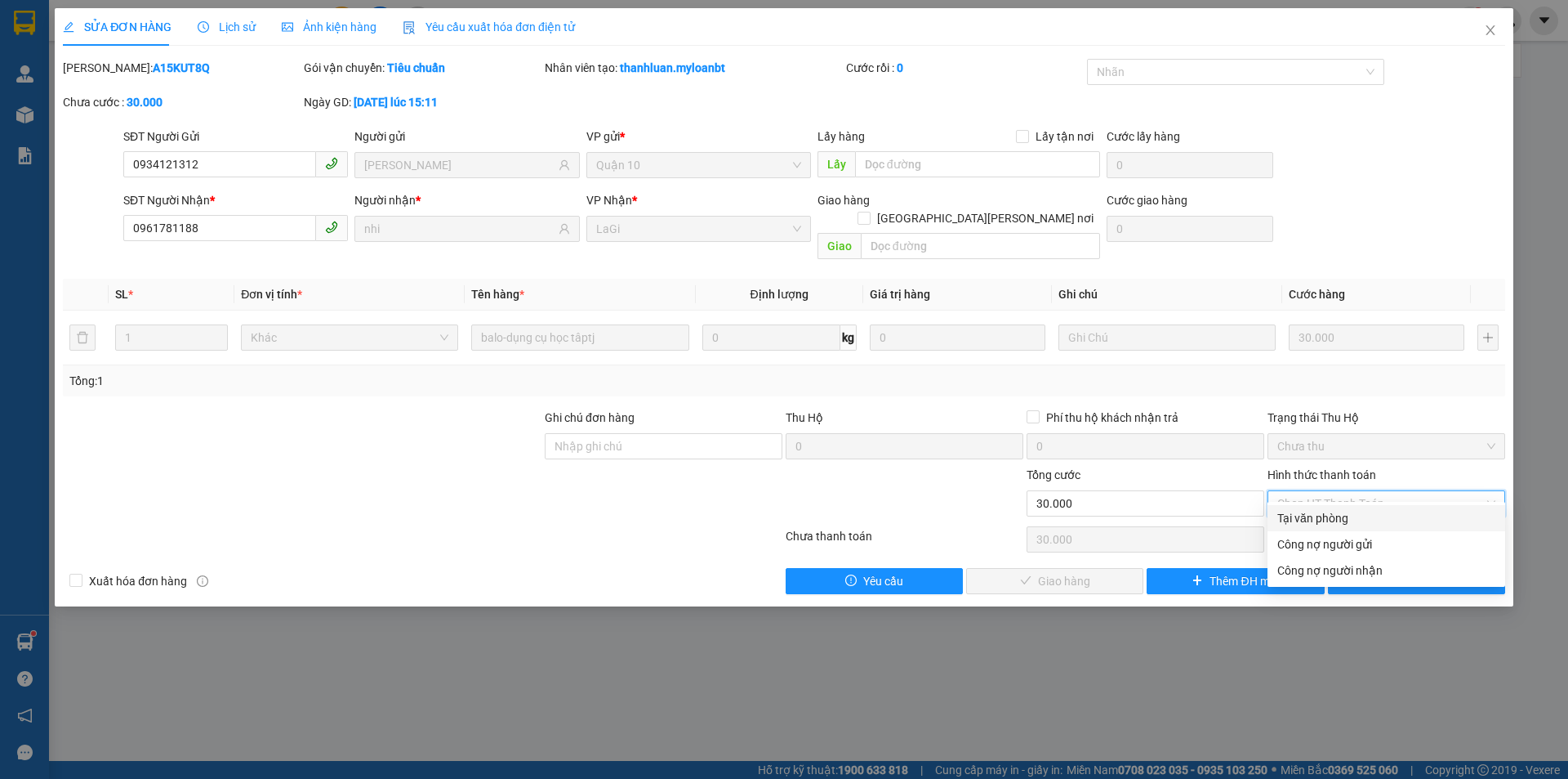
click at [1337, 516] on div "Tại văn phòng" at bounding box center [1386, 518] width 218 height 18
type input "0"
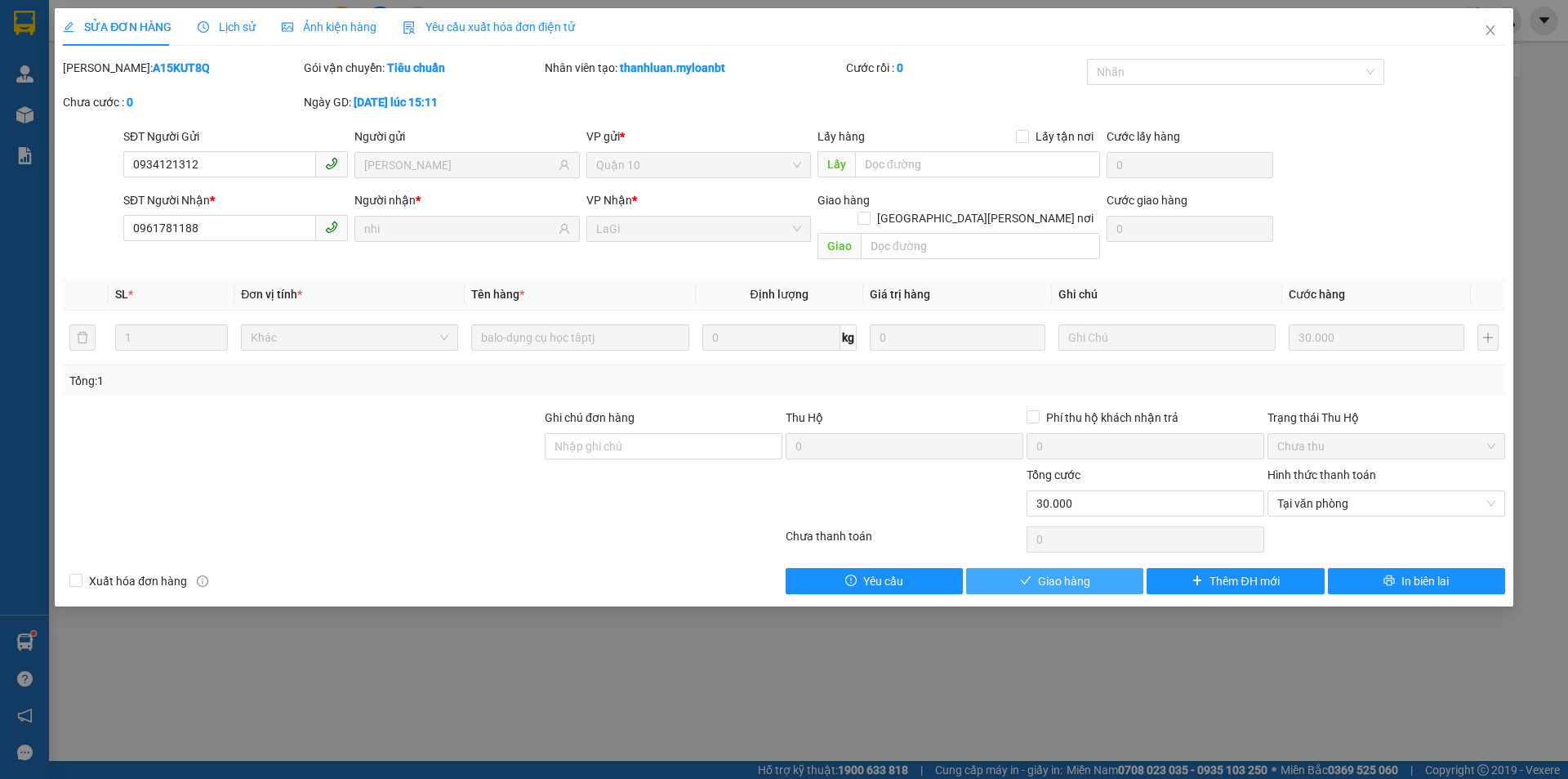
click at [1019, 568] on button "Giao hàng" at bounding box center [1054, 581] width 178 height 26
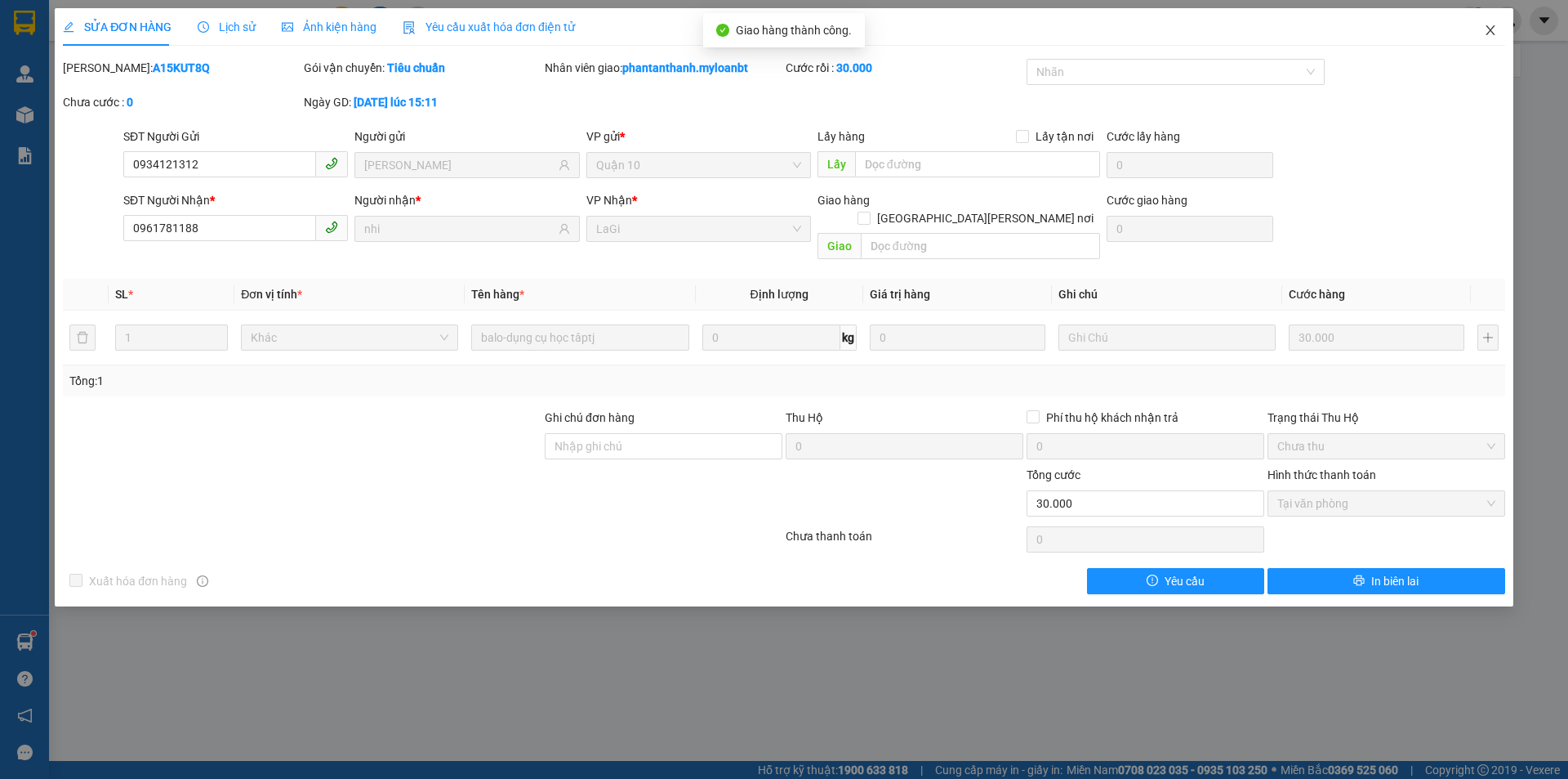
click at [1496, 33] on icon "close" at bounding box center [1490, 30] width 13 height 13
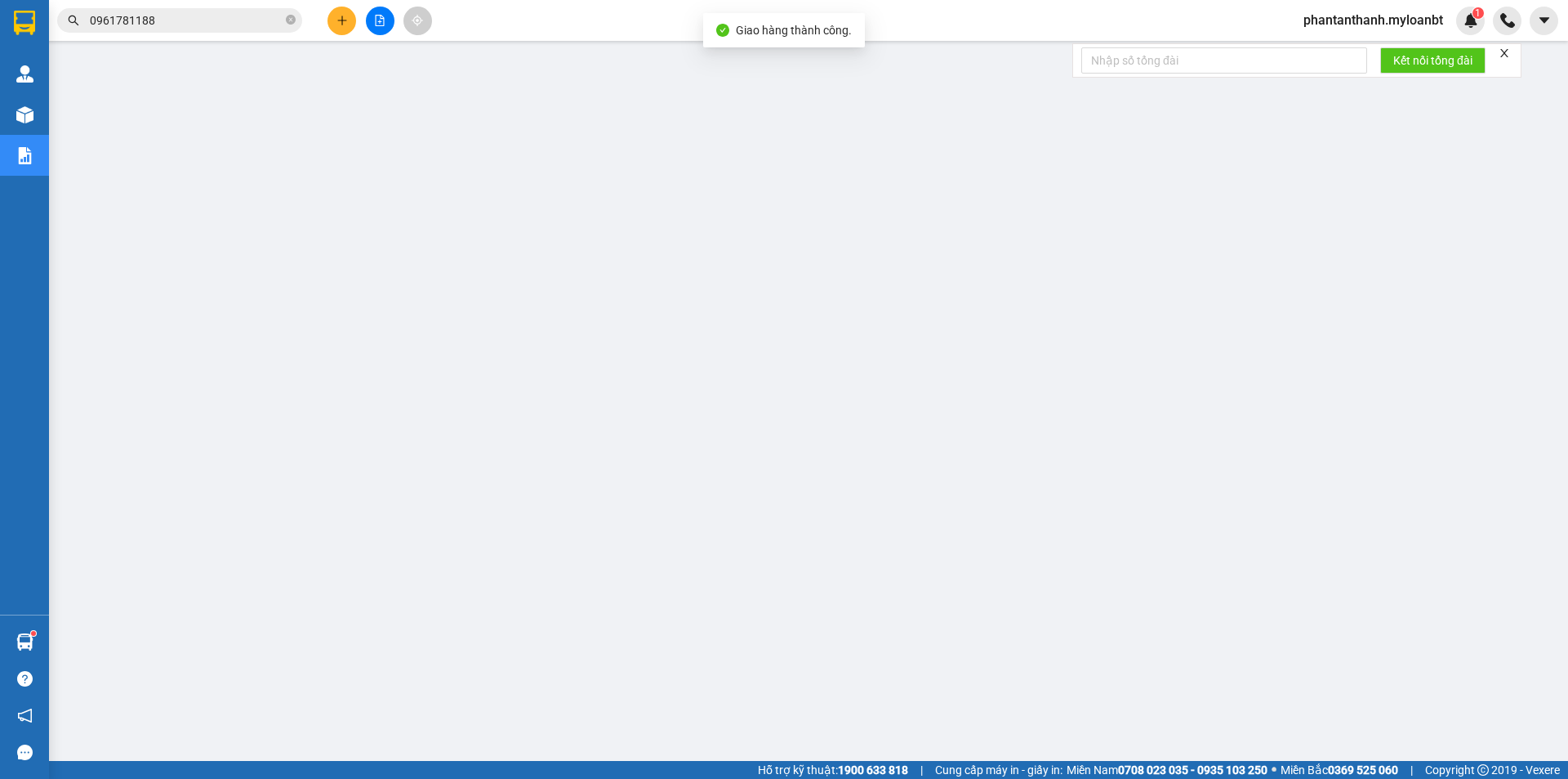
click at [198, 23] on input "0961781188" at bounding box center [186, 20] width 192 height 18
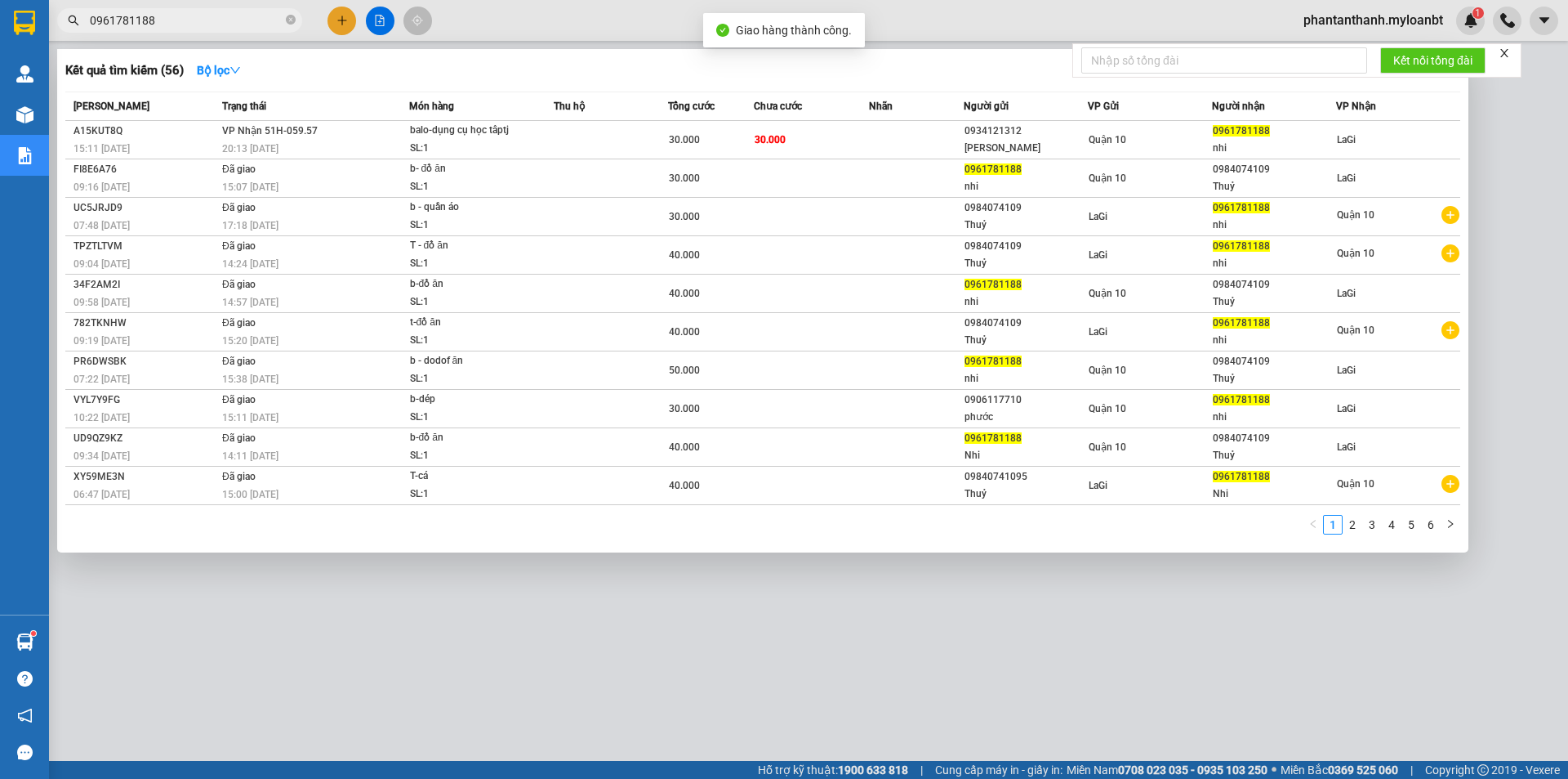
click at [198, 23] on input "0961781188" at bounding box center [186, 20] width 192 height 18
type input "\"
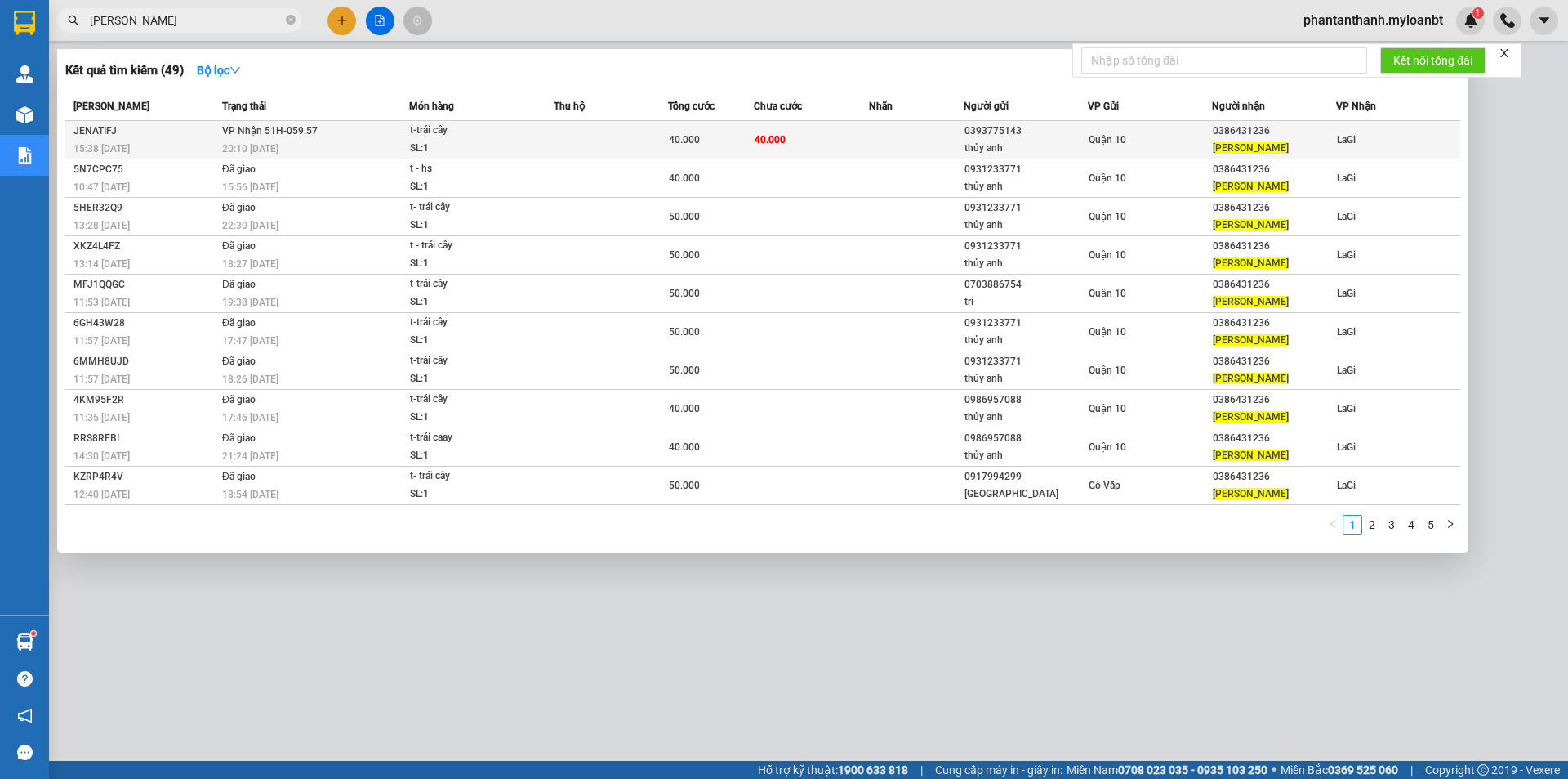
type input "[PERSON_NAME]"
click at [541, 136] on span "t-trái cây SL: 1" at bounding box center [482, 139] width 144 height 35
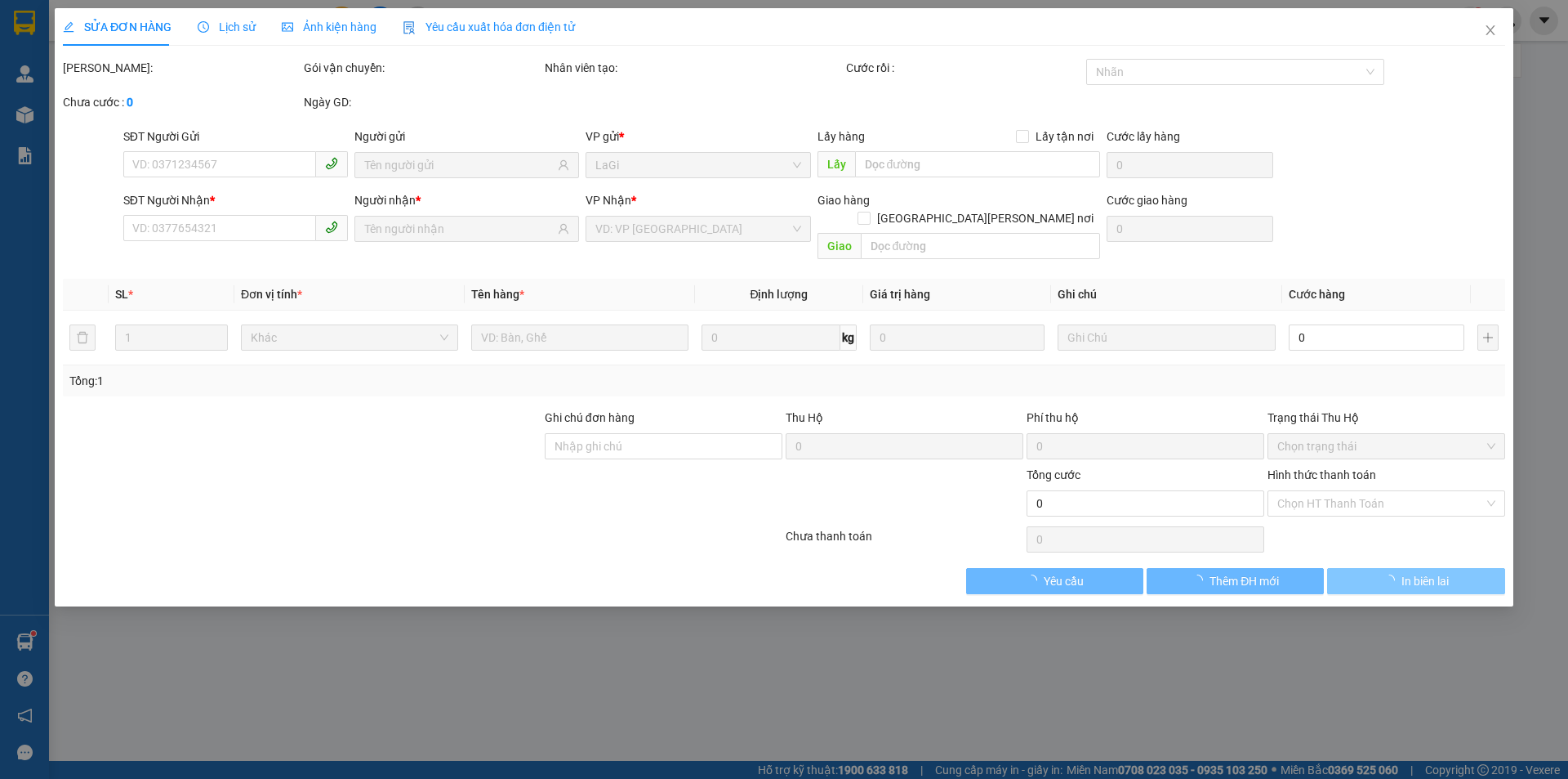
type input "0393775143"
type input "thủy anh"
type input "0386431236"
type input "[PERSON_NAME]"
type input "40.000"
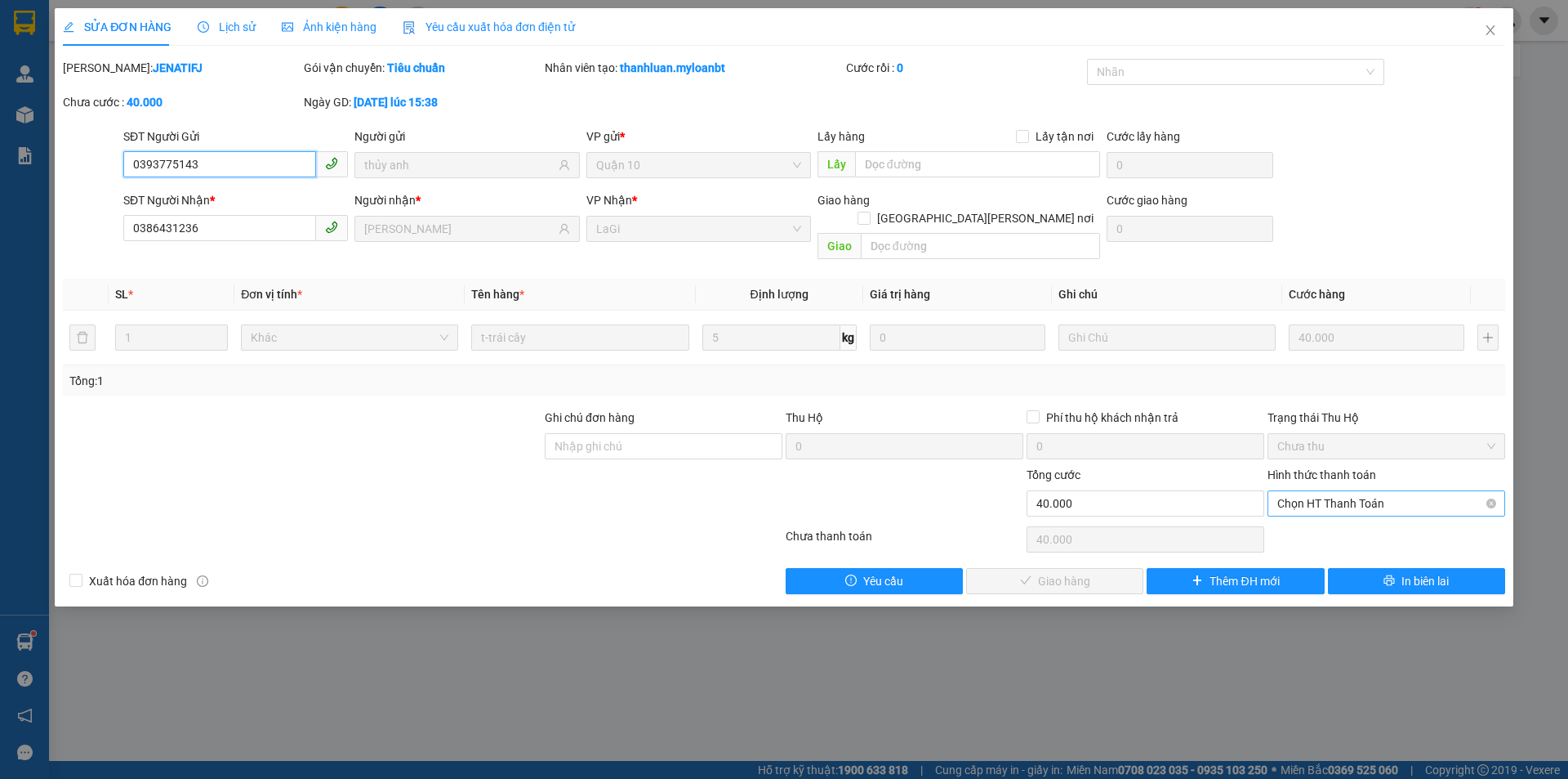
click at [1331, 491] on span "Chọn HT Thanh Toán" at bounding box center [1386, 503] width 218 height 25
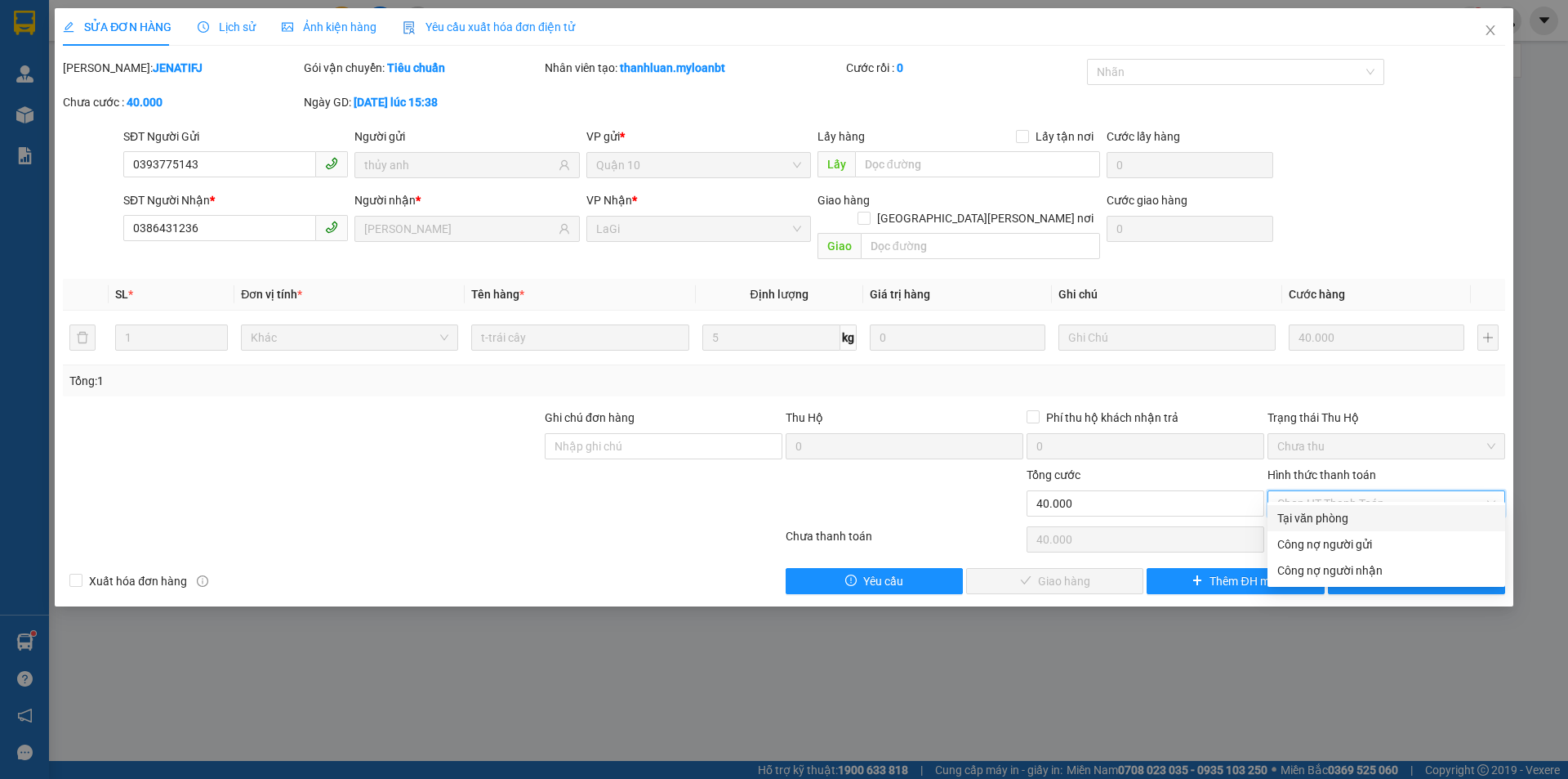
drag, startPoint x: 1309, startPoint y: 513, endPoint x: 998, endPoint y: 572, distance: 316.5
click at [1309, 513] on div "Tại văn phòng" at bounding box center [1386, 518] width 218 height 18
type input "0"
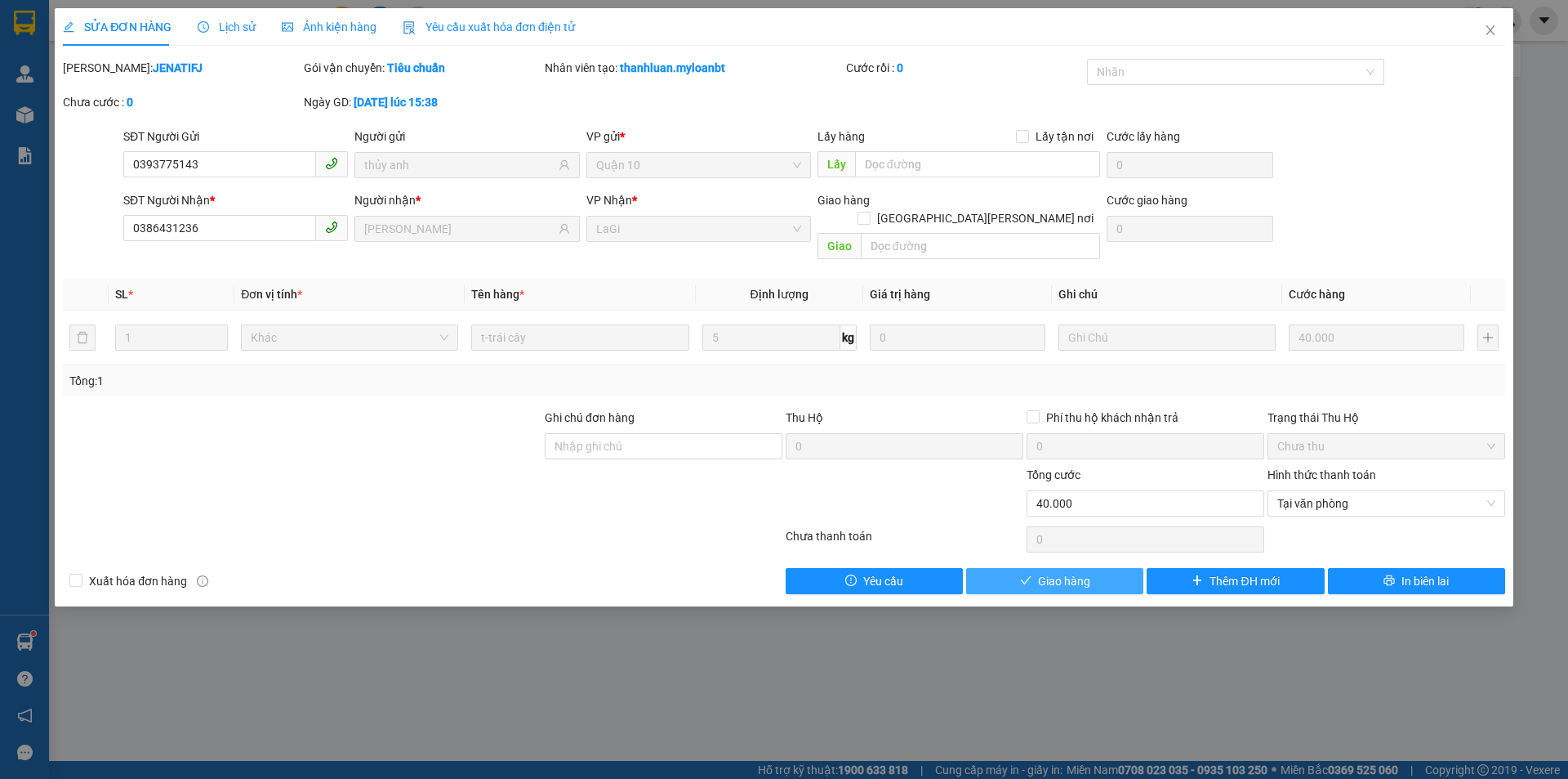
click at [1026, 568] on button "Giao hàng" at bounding box center [1054, 581] width 178 height 26
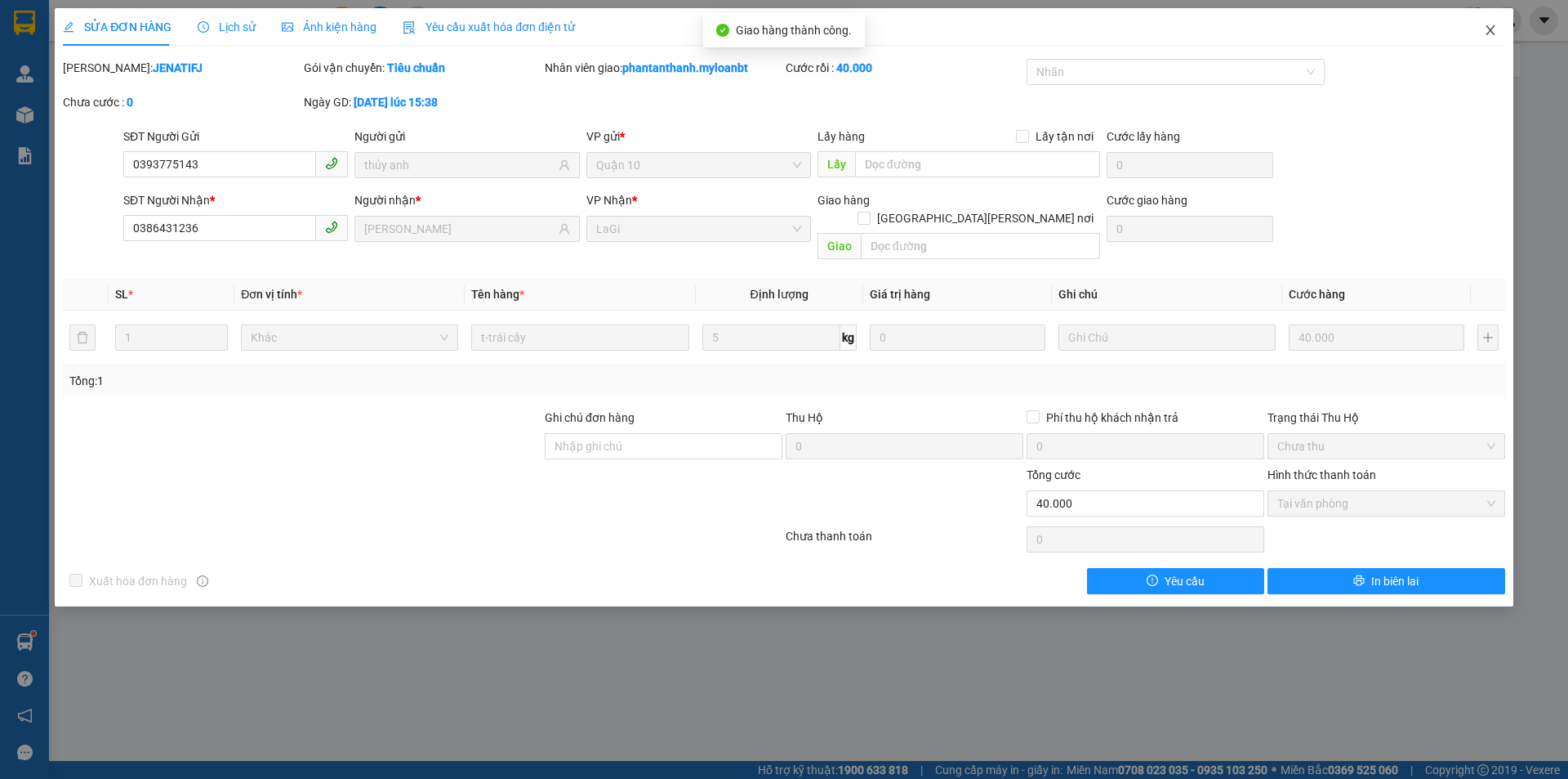
click at [1496, 39] on span "Close" at bounding box center [1491, 31] width 46 height 46
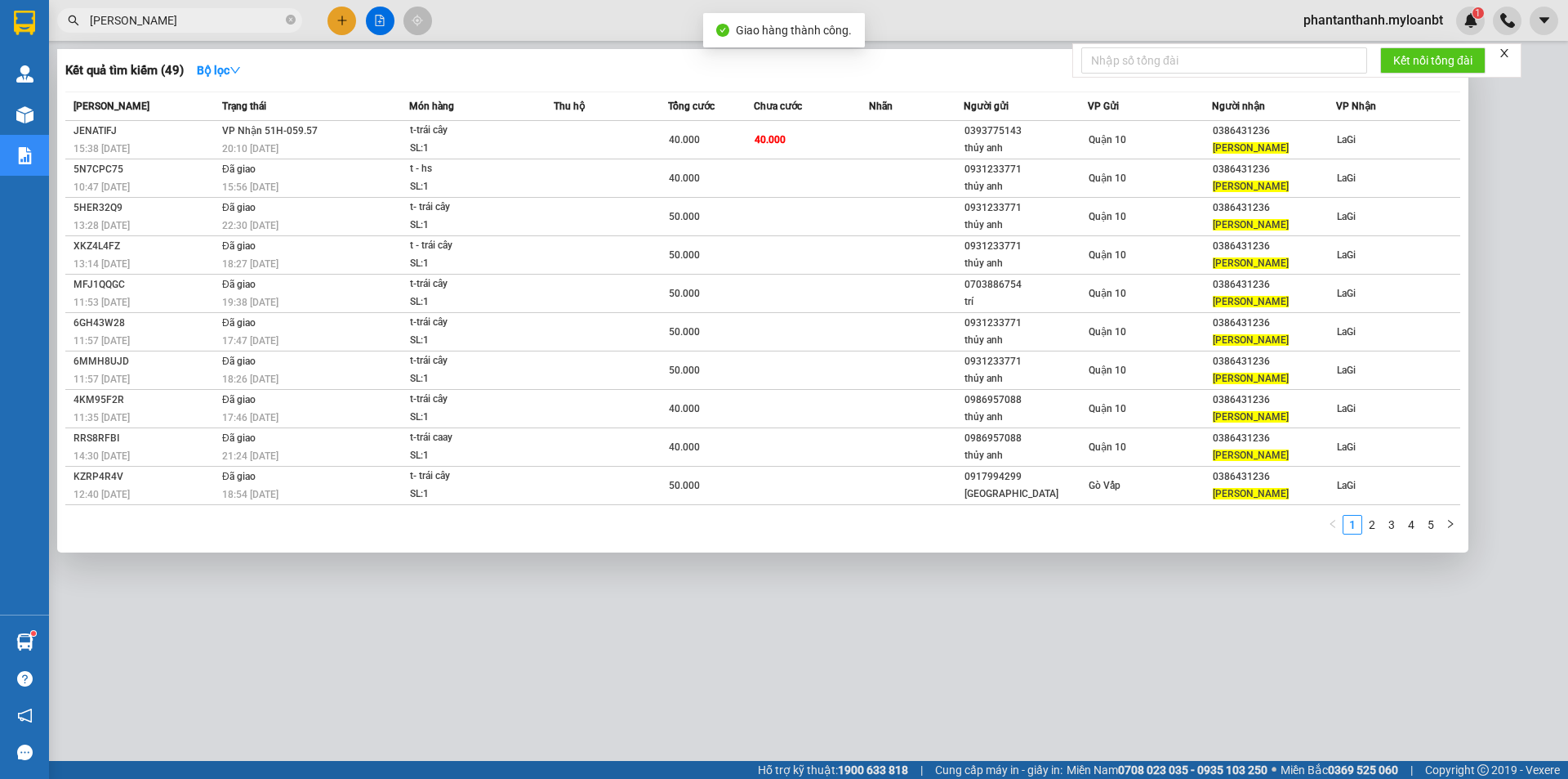
click at [251, 18] on input "[PERSON_NAME]" at bounding box center [186, 20] width 192 height 18
